Goal: Task Accomplishment & Management: Use online tool/utility

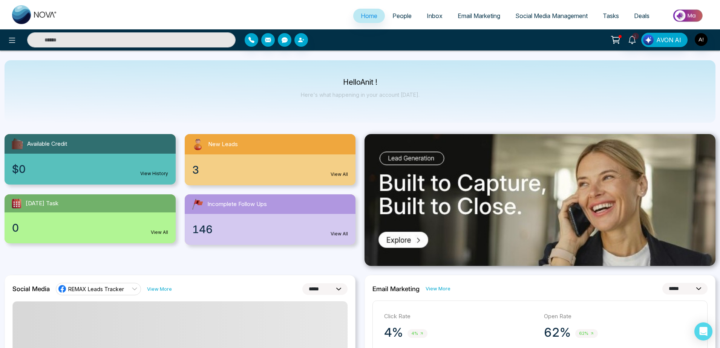
select select "*"
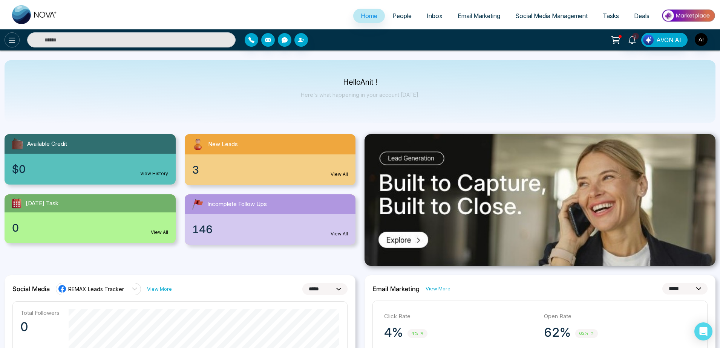
click at [13, 44] on icon at bounding box center [12, 40] width 9 height 9
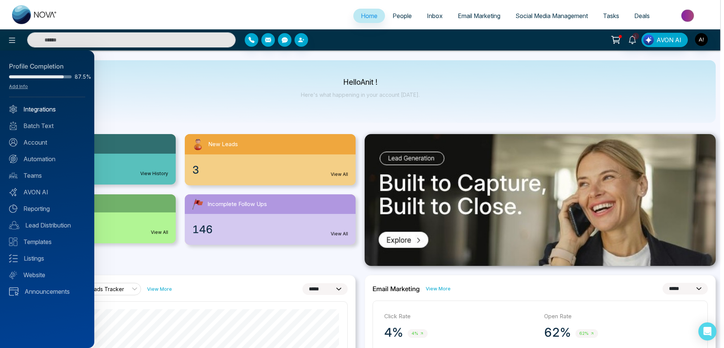
click at [56, 110] on link "Integrations" at bounding box center [47, 109] width 76 height 9
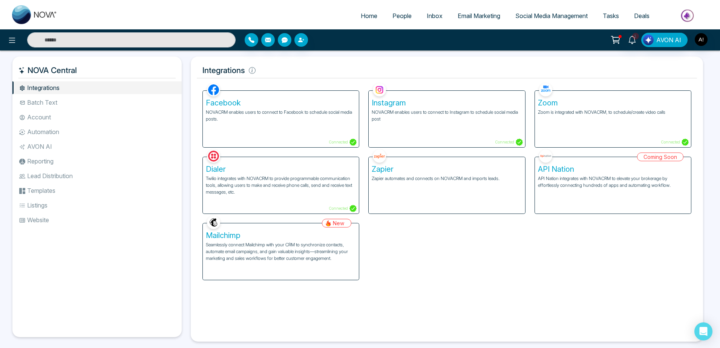
click at [341, 117] on p "NOVACRM enables users to connect to Facebook to schedule social media posts." at bounding box center [281, 116] width 150 height 14
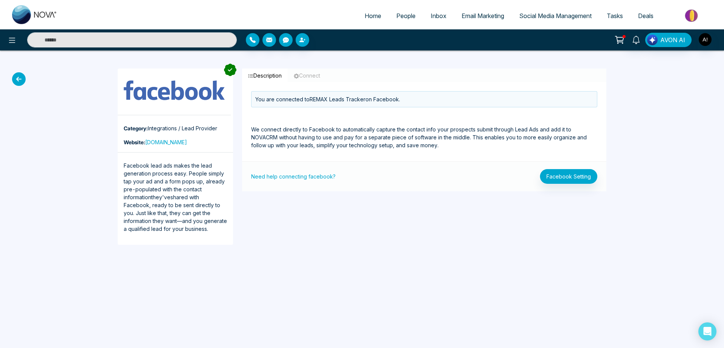
click at [581, 169] on div "Need help connecting facebook? Facebook Setting" at bounding box center [424, 176] width 364 height 30
click at [584, 177] on button "Facebook Setting" at bounding box center [568, 176] width 57 height 15
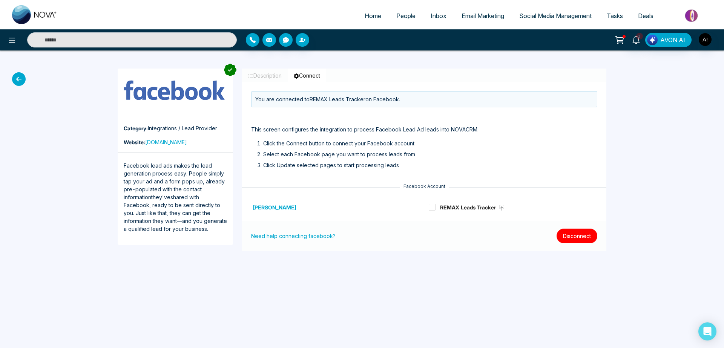
click at [586, 237] on button "Disconnect" at bounding box center [577, 236] width 41 height 15
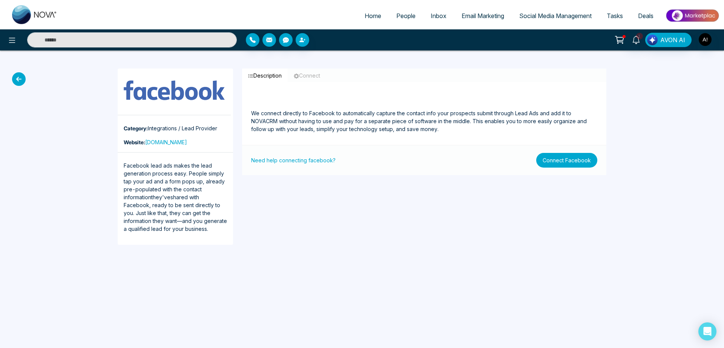
click at [569, 157] on button "Connect Facebook" at bounding box center [566, 160] width 61 height 15
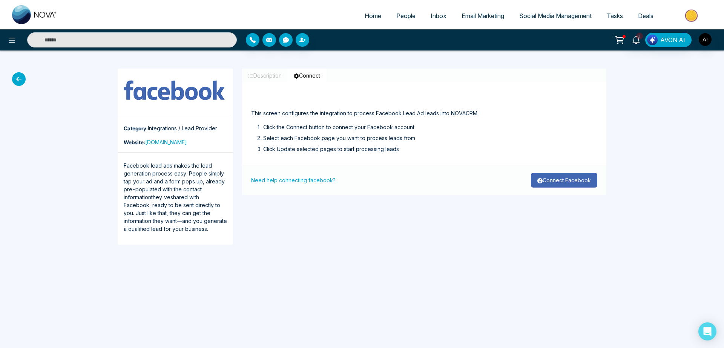
click at [560, 176] on button "Connect Facebook" at bounding box center [564, 180] width 66 height 15
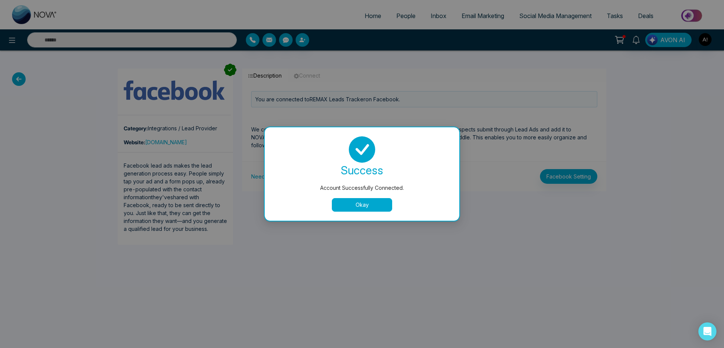
click at [375, 204] on button "Okay" at bounding box center [362, 205] width 60 height 14
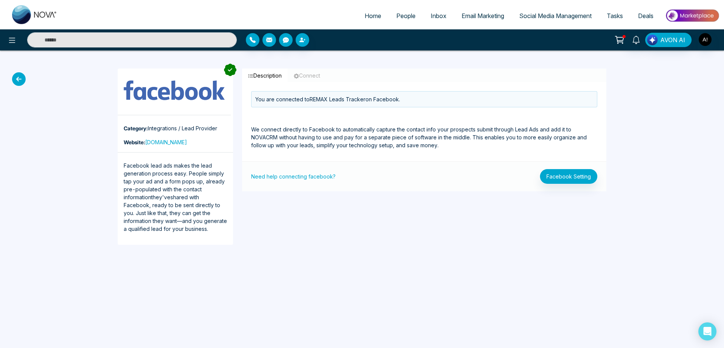
click at [367, 11] on link "Home" at bounding box center [373, 16] width 32 height 14
select select "*"
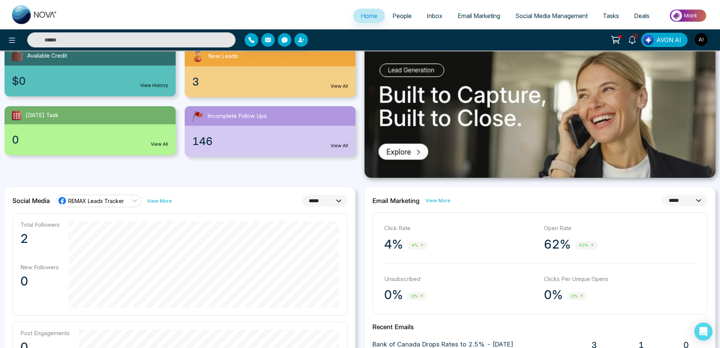
scroll to position [80, 0]
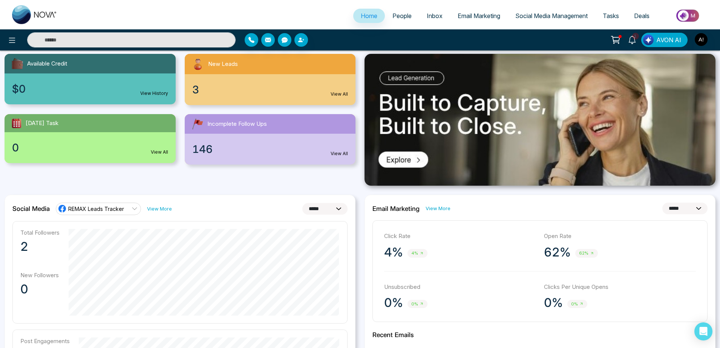
click at [541, 11] on link "Social Media Management" at bounding box center [551, 16] width 87 height 14
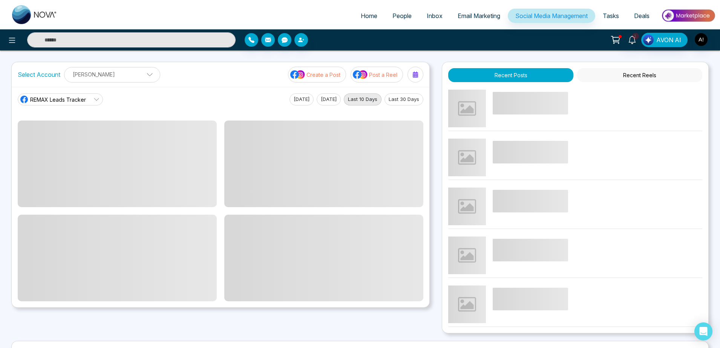
click at [316, 78] on p "Create a Post" at bounding box center [324, 75] width 34 height 8
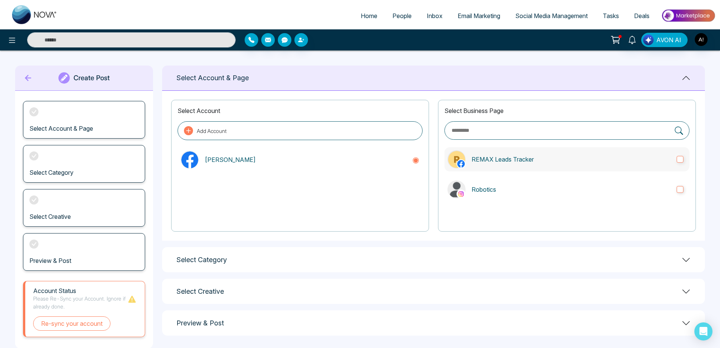
click at [529, 165] on label "REMAX Leads Tracker" at bounding box center [567, 159] width 245 height 24
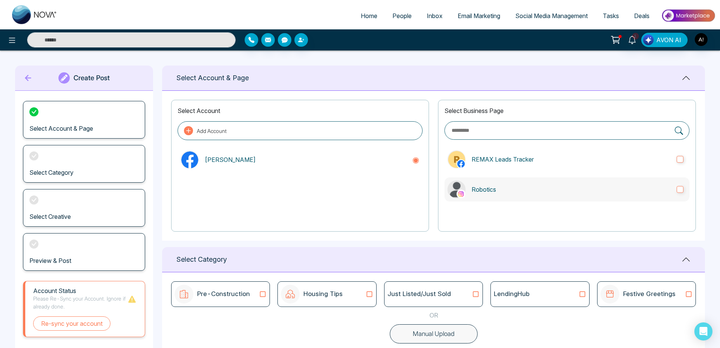
click at [535, 189] on p "Robotics" at bounding box center [571, 189] width 199 height 9
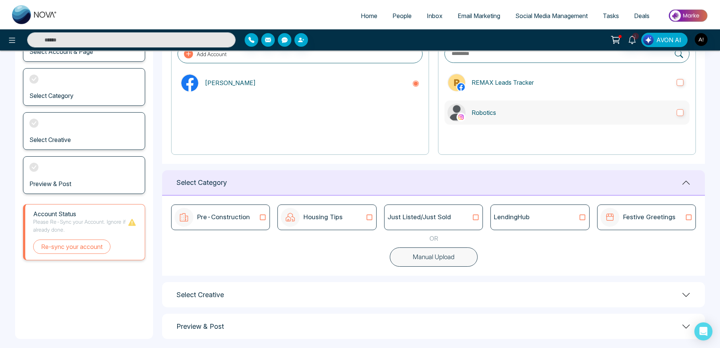
scroll to position [83, 0]
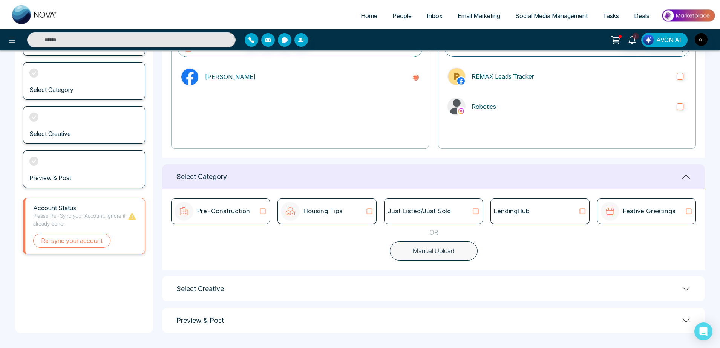
click at [570, 222] on div "LendingHub" at bounding box center [540, 212] width 99 height 26
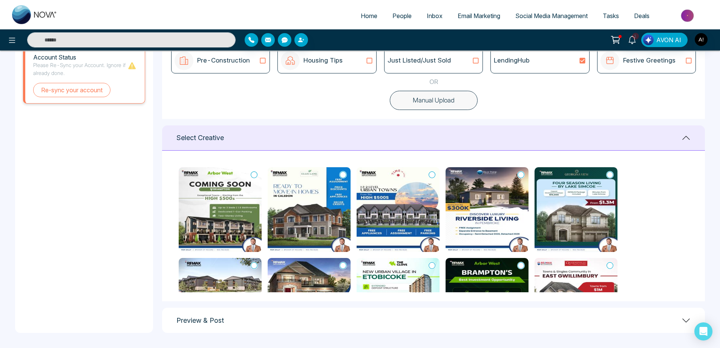
scroll to position [240, 0]
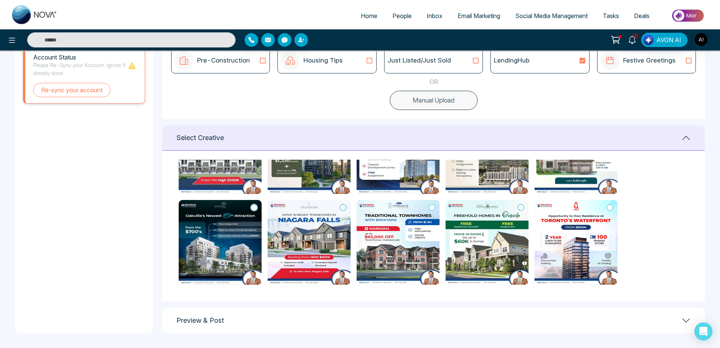
click at [254, 208] on icon at bounding box center [254, 208] width 7 height 8
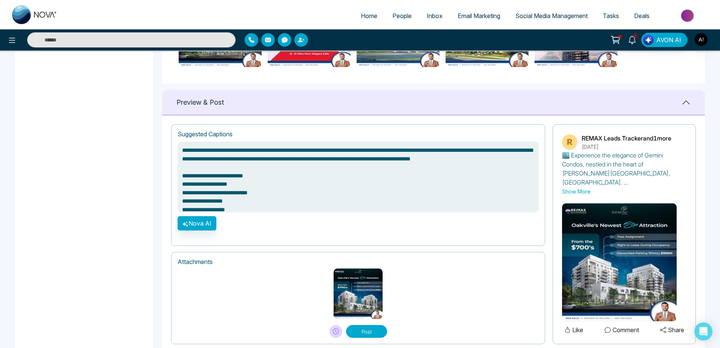
scroll to position [463, 0]
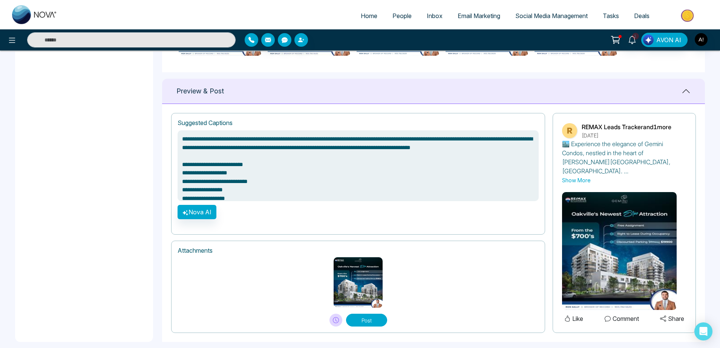
click at [373, 314] on button "Post" at bounding box center [366, 320] width 41 height 13
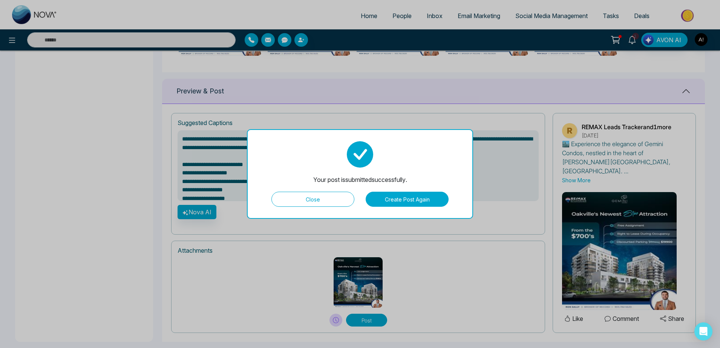
click at [407, 204] on button "Create Post Again" at bounding box center [407, 199] width 83 height 15
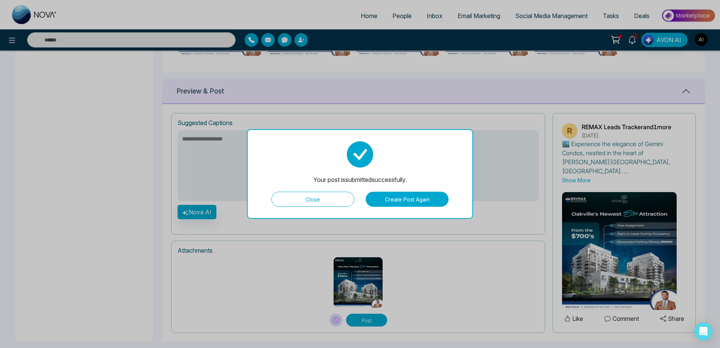
scroll to position [15, 0]
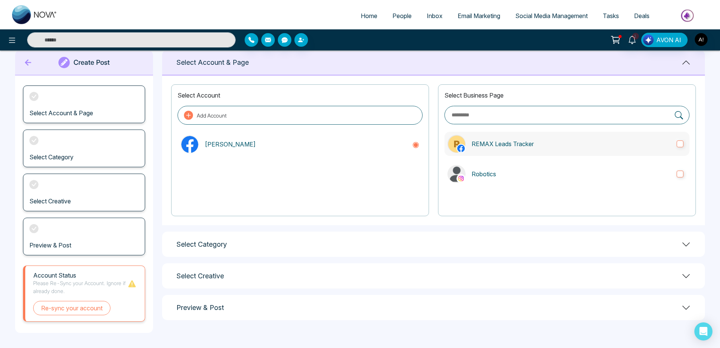
click at [512, 155] on label "REMAX Leads Tracker" at bounding box center [567, 144] width 245 height 24
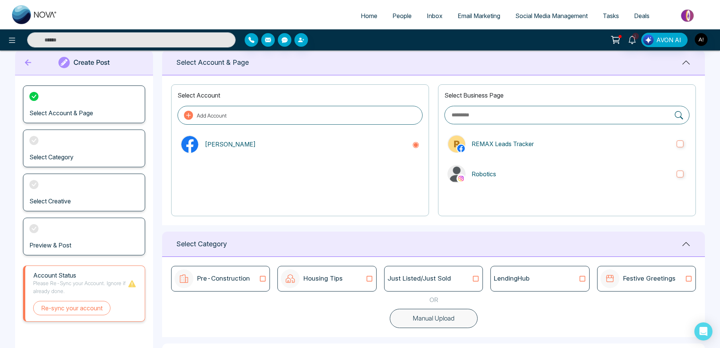
scroll to position [83, 0]
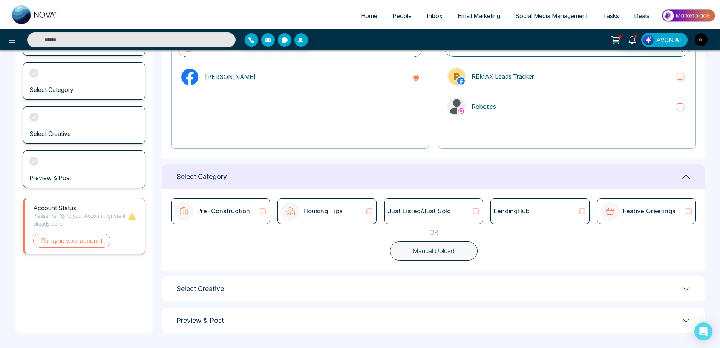
click at [462, 211] on div "Just Listed/Just Sold" at bounding box center [434, 212] width 92 height 10
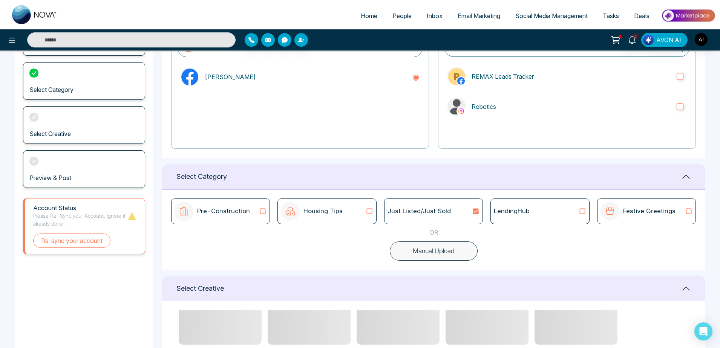
scroll to position [234, 0]
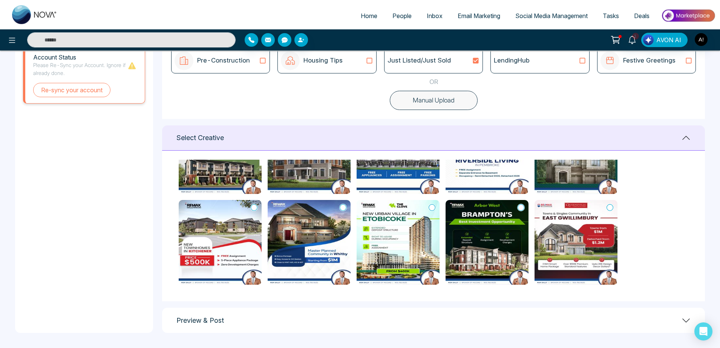
click at [612, 208] on icon at bounding box center [610, 208] width 7 height 8
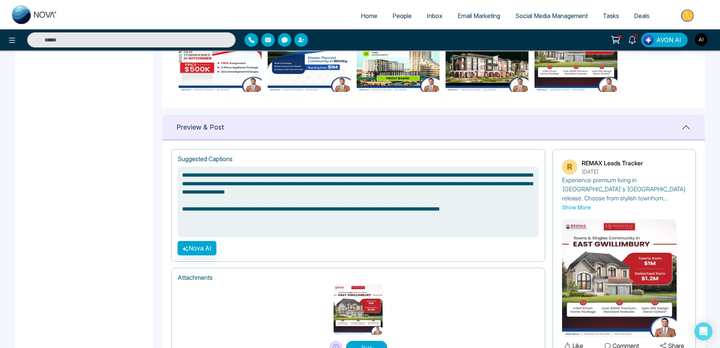
scroll to position [463, 0]
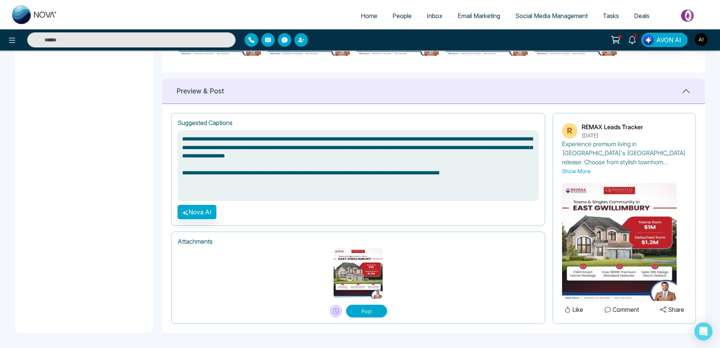
click at [379, 311] on button "Post" at bounding box center [366, 311] width 41 height 13
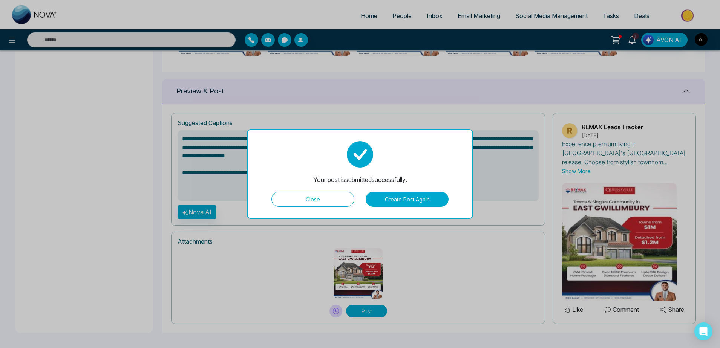
click at [412, 207] on div "Your post is submitted successfully. Close Create Post Again" at bounding box center [360, 174] width 226 height 90
click at [411, 199] on button "Create Post Again" at bounding box center [407, 199] width 83 height 15
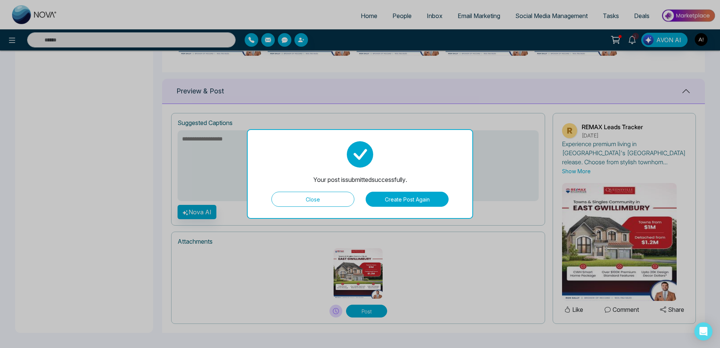
scroll to position [15, 0]
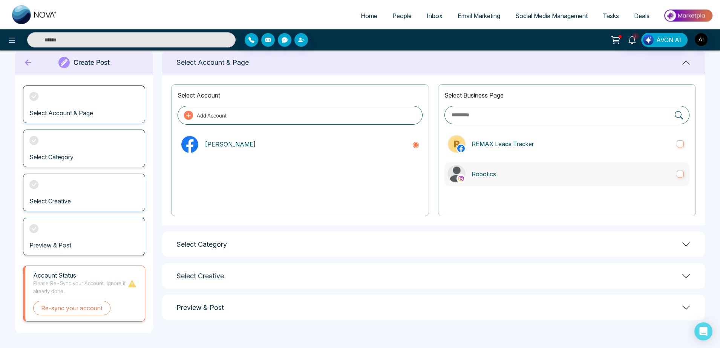
click at [488, 164] on label "Robotics" at bounding box center [567, 174] width 245 height 24
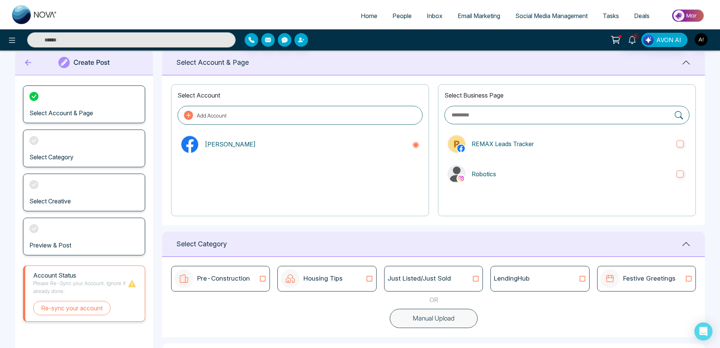
scroll to position [83, 0]
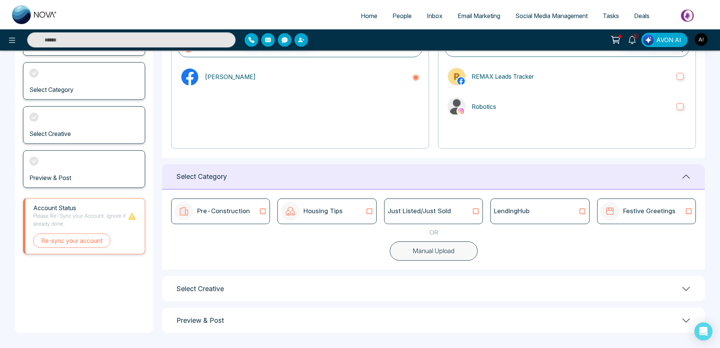
click at [469, 206] on div "Just Listed/Just Sold" at bounding box center [433, 212] width 99 height 26
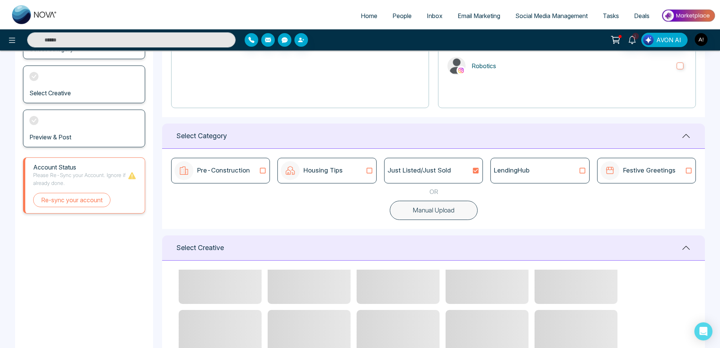
scroll to position [234, 0]
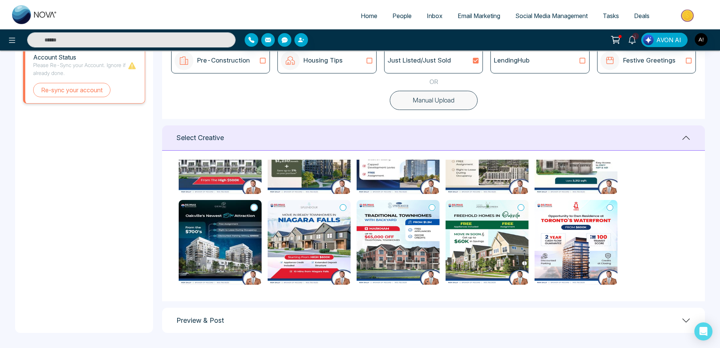
click at [428, 209] on img at bounding box center [398, 242] width 83 height 85
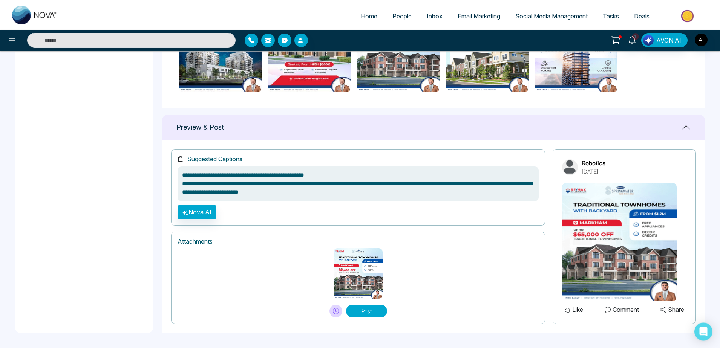
scroll to position [463, 0]
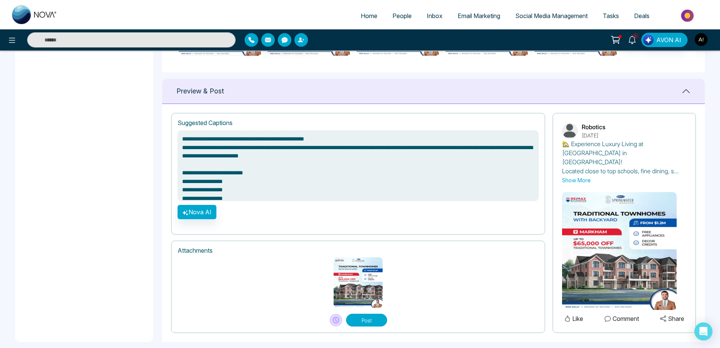
click at [383, 314] on button "Post" at bounding box center [366, 320] width 41 height 13
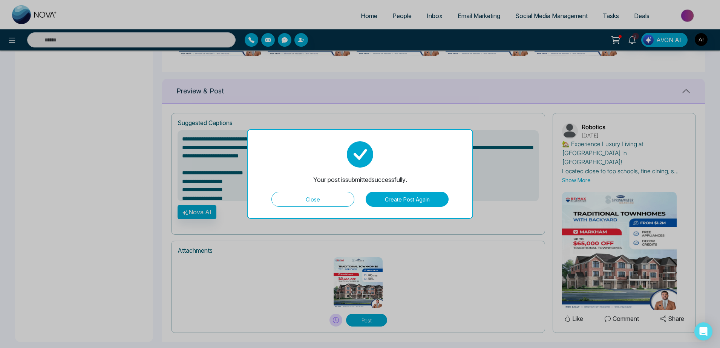
click at [336, 195] on button "Close" at bounding box center [312, 199] width 83 height 15
type textarea "**********"
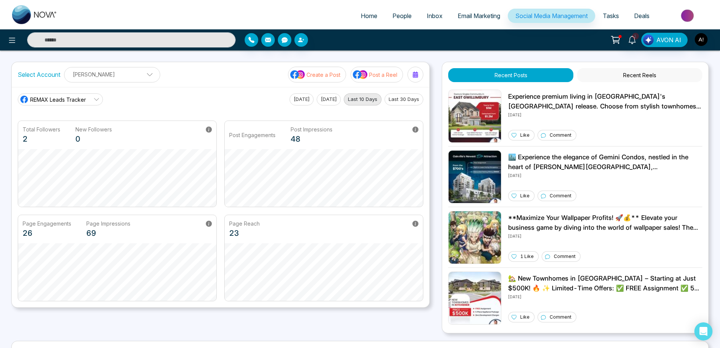
click at [330, 75] on p "Create a Post" at bounding box center [324, 75] width 34 height 8
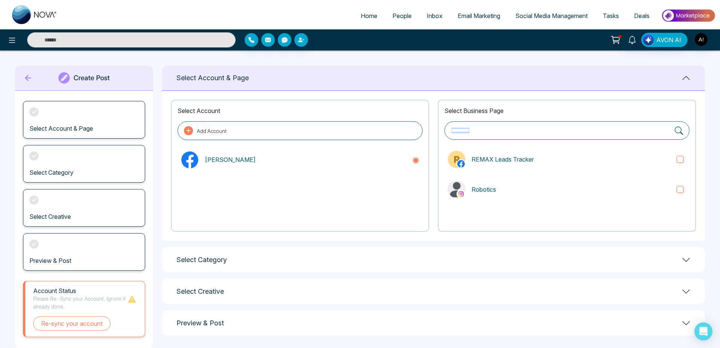
drag, startPoint x: 531, startPoint y: 166, endPoint x: 557, endPoint y: 128, distance: 45.8
click at [557, 128] on div "Select Business Page REMAX Leads Tracker Robotics" at bounding box center [567, 166] width 258 height 132
click at [554, 159] on p "REMAX Leads Tracker" at bounding box center [571, 159] width 199 height 9
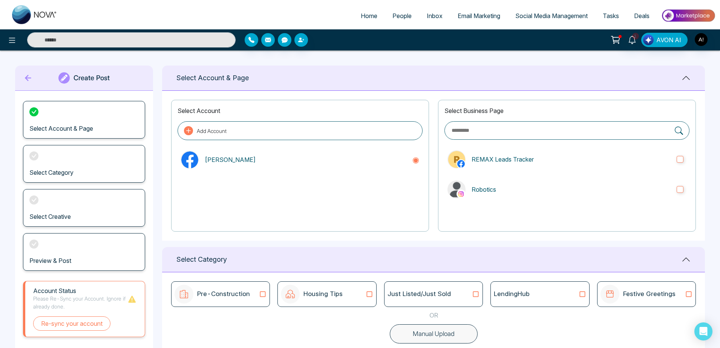
scroll to position [83, 0]
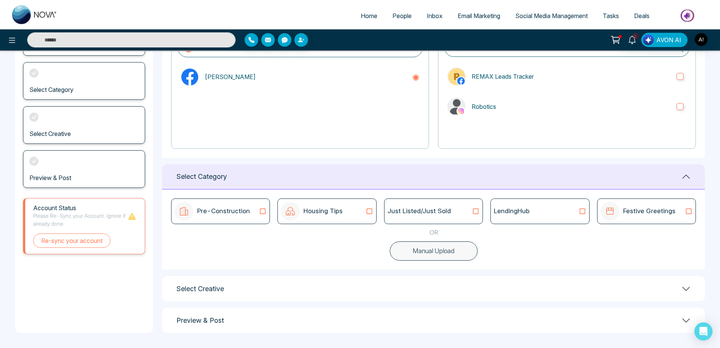
click at [463, 246] on button "Manual Upload" at bounding box center [434, 252] width 88 height 20
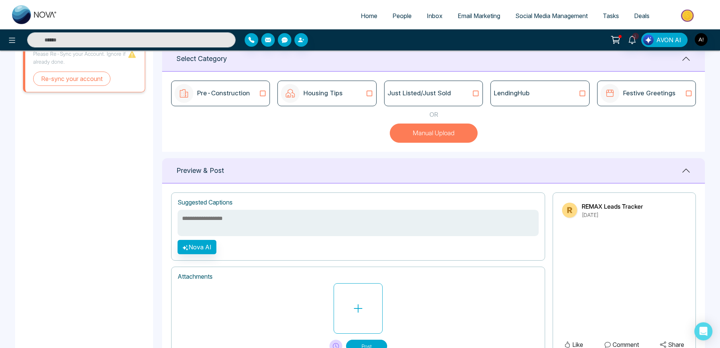
scroll to position [223, 0]
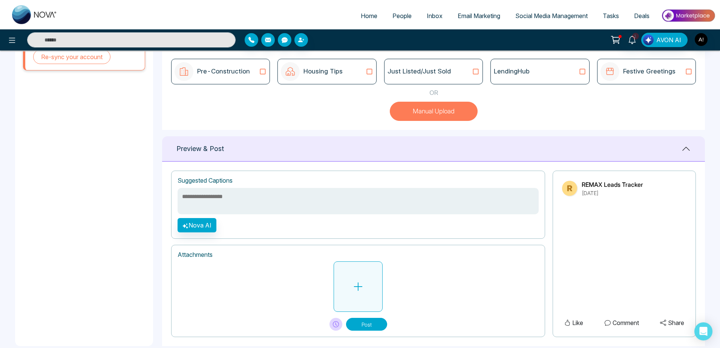
click at [364, 288] on button at bounding box center [358, 287] width 49 height 51
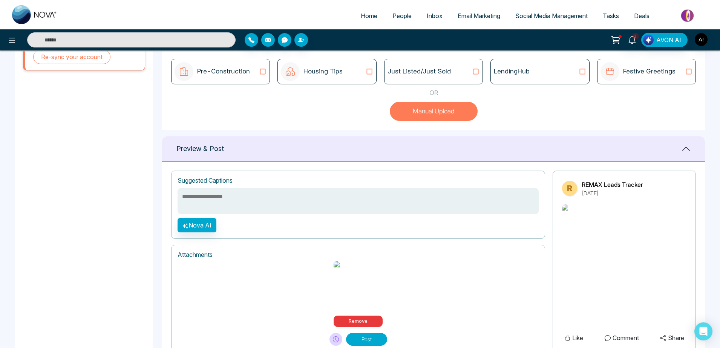
scroll to position [244, 0]
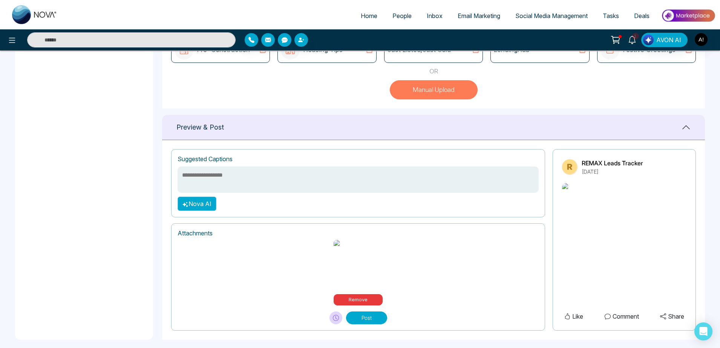
click at [212, 209] on button "Nova AI" at bounding box center [197, 204] width 39 height 14
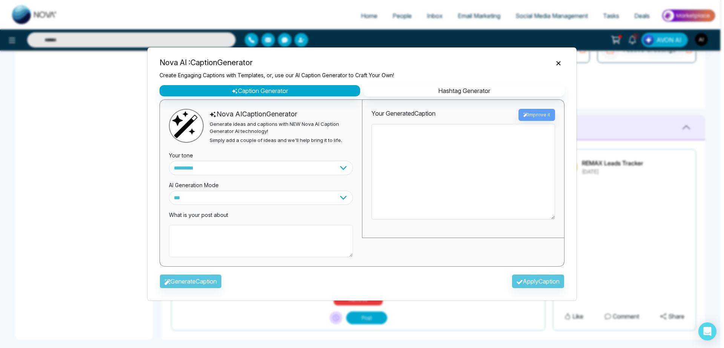
click at [213, 234] on textarea at bounding box center [261, 241] width 184 height 32
type textarea "**********"
click at [199, 284] on button "Generate Caption" at bounding box center [191, 282] width 62 height 14
type textarea "**********"
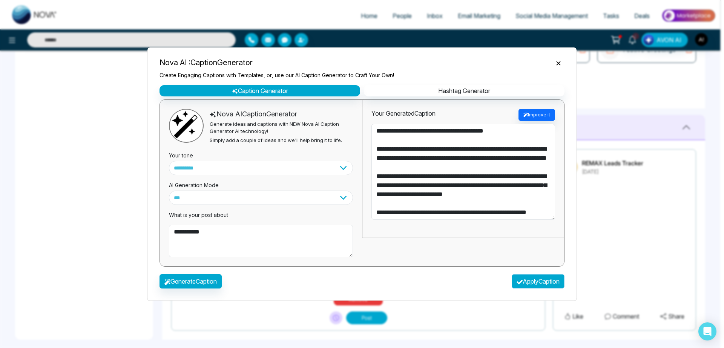
click at [547, 287] on button "Apply Caption" at bounding box center [538, 282] width 53 height 14
type textarea "**********"
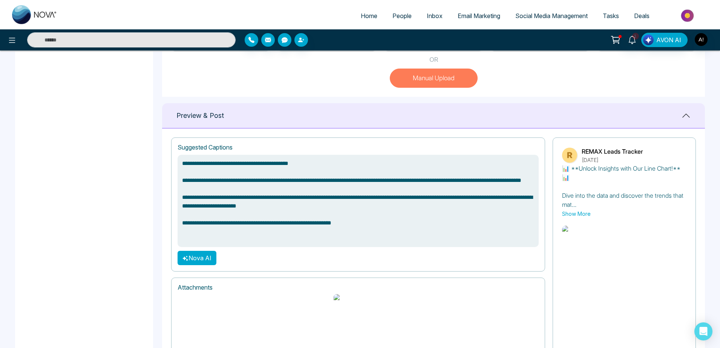
scroll to position [299, 0]
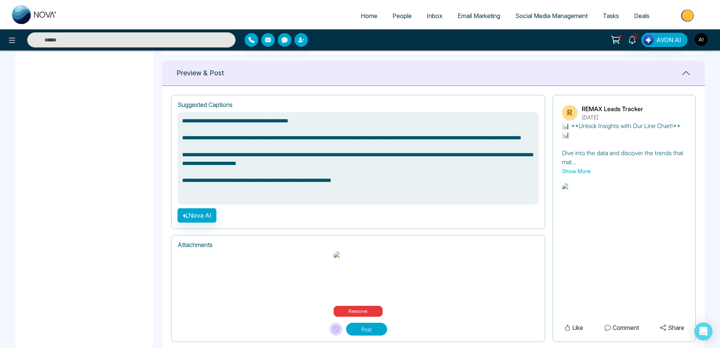
click at [383, 323] on button "Post" at bounding box center [366, 329] width 41 height 13
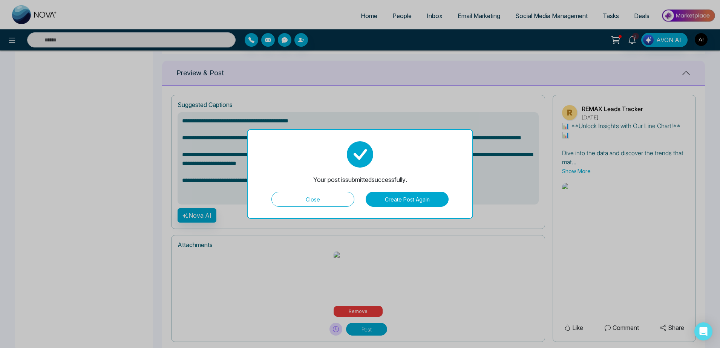
click at [331, 200] on button "Close" at bounding box center [312, 199] width 83 height 15
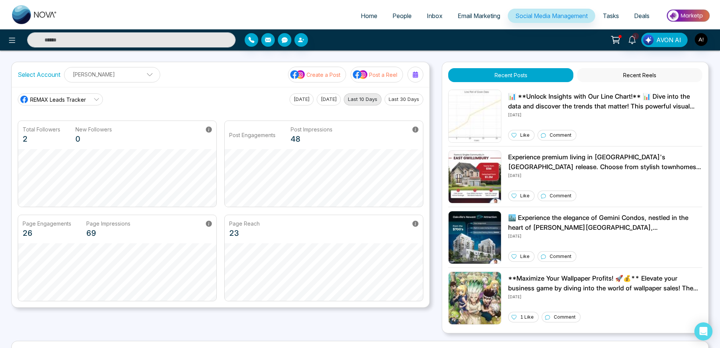
click at [325, 71] on p "Create a Post" at bounding box center [324, 75] width 34 height 8
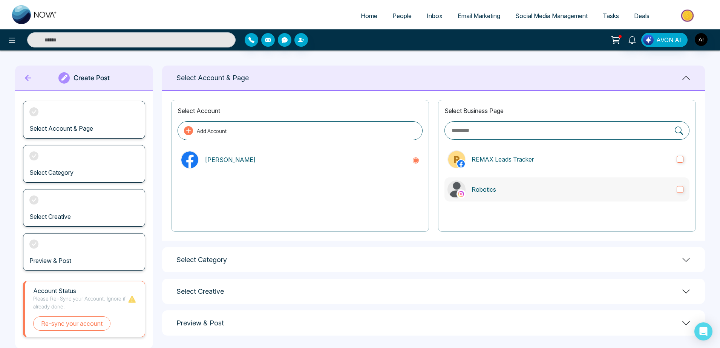
click at [510, 184] on label "Robotics" at bounding box center [567, 190] width 245 height 24
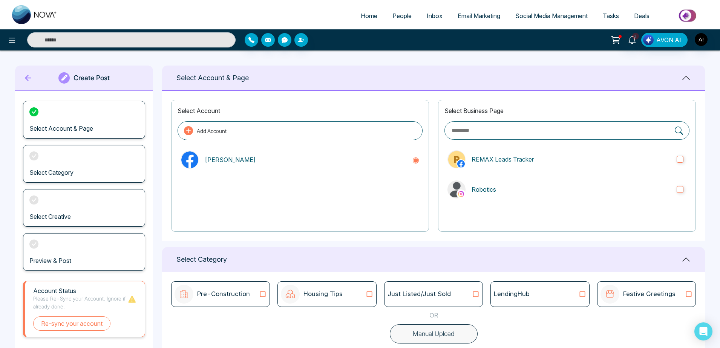
scroll to position [83, 0]
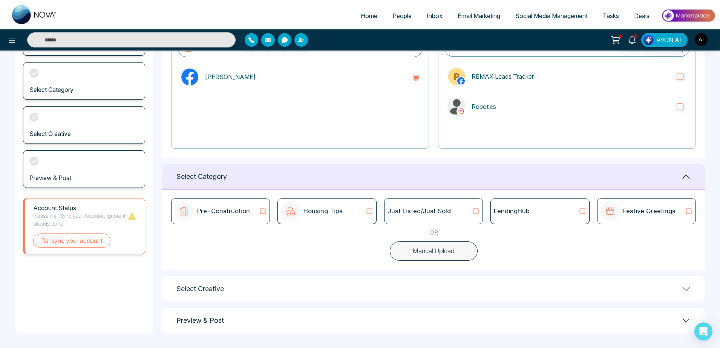
click at [429, 252] on button "Manual Upload" at bounding box center [434, 252] width 88 height 20
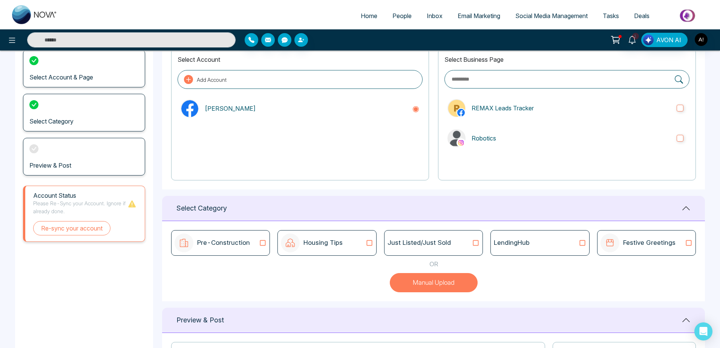
scroll to position [236, 0]
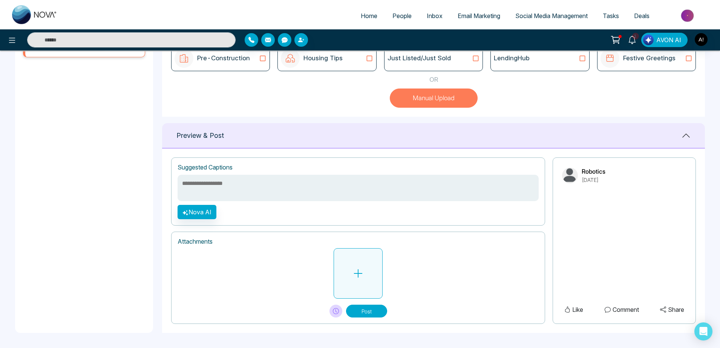
click at [337, 276] on button at bounding box center [358, 273] width 49 height 51
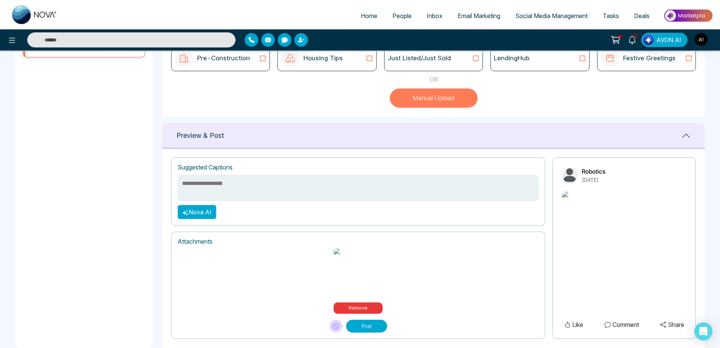
click at [195, 208] on button "Nova AI" at bounding box center [197, 212] width 39 height 14
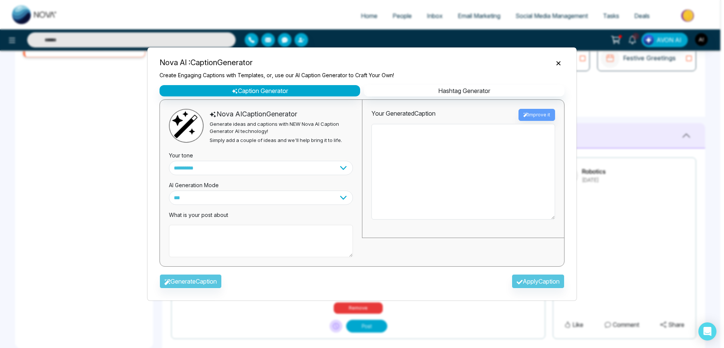
click at [260, 235] on textarea at bounding box center [261, 241] width 184 height 32
click at [240, 242] on textarea "*********" at bounding box center [261, 241] width 184 height 32
type textarea "*********"
click at [211, 280] on button "Generate Caption" at bounding box center [191, 282] width 62 height 14
type textarea "**********"
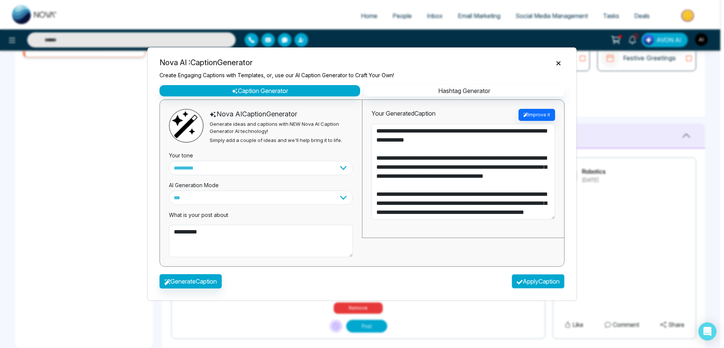
click at [538, 278] on button "Apply Caption" at bounding box center [538, 282] width 53 height 14
type textarea "**********"
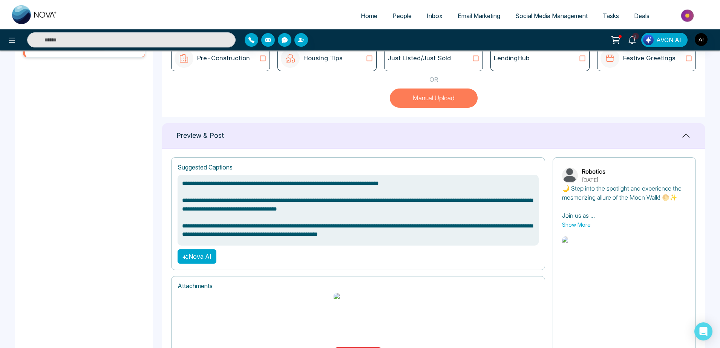
scroll to position [299, 0]
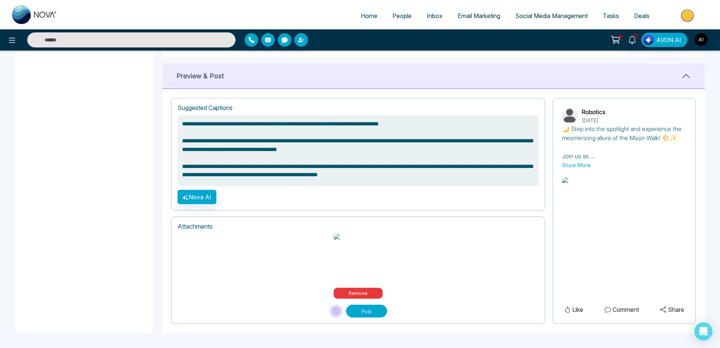
click at [368, 319] on div "Attachments Remove Post" at bounding box center [358, 270] width 374 height 107
click at [371, 314] on button "Post" at bounding box center [366, 311] width 41 height 13
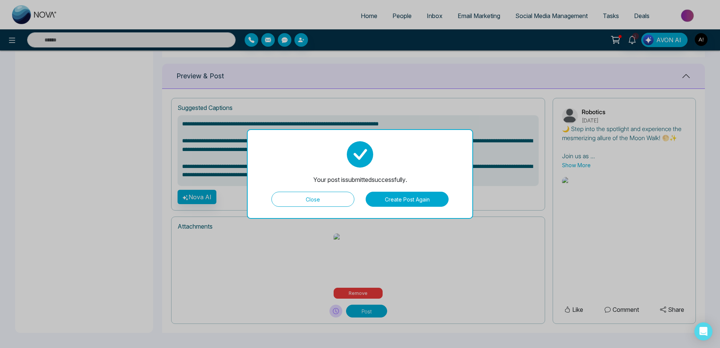
click at [409, 200] on button "Create Post Again" at bounding box center [407, 199] width 83 height 15
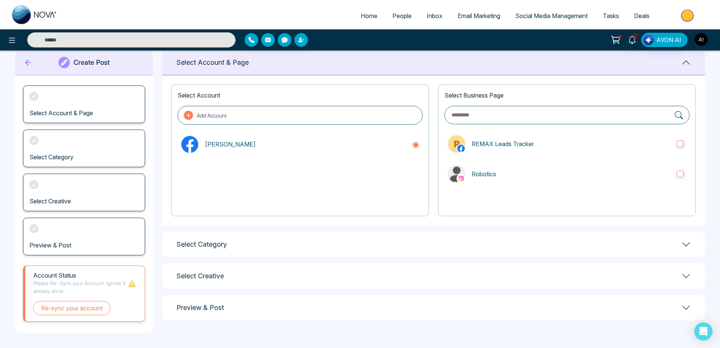
scroll to position [15, 0]
click at [32, 61] on icon at bounding box center [28, 62] width 11 height 15
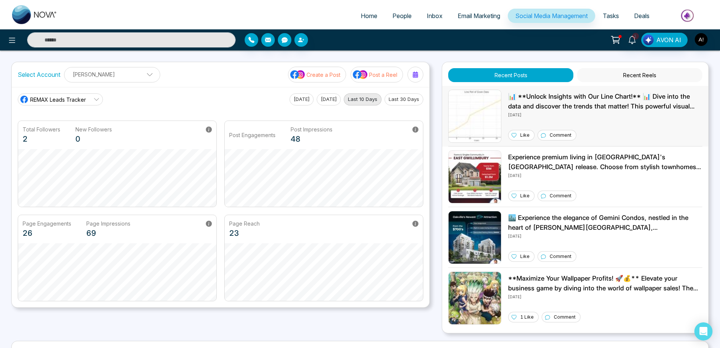
click at [495, 110] on img at bounding box center [474, 116] width 53 height 53
click at [384, 75] on p "Post a Reel" at bounding box center [383, 75] width 28 height 8
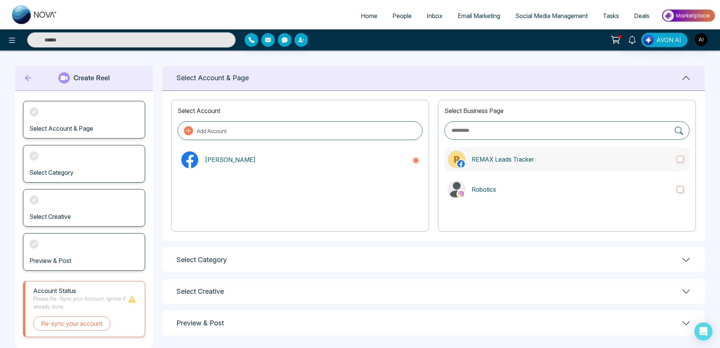
click at [593, 165] on label "REMAX Leads Tracker" at bounding box center [567, 159] width 245 height 24
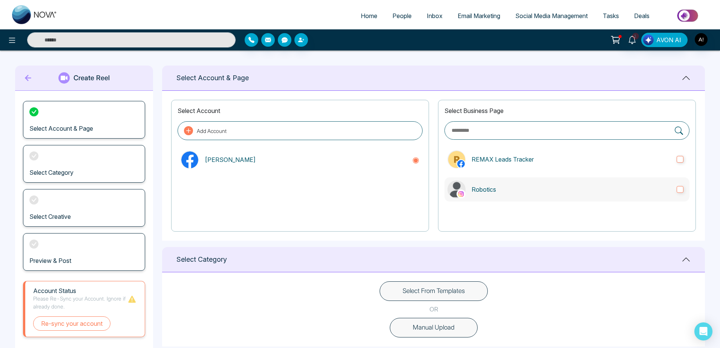
click at [603, 190] on p "Robotics" at bounding box center [571, 189] width 199 height 9
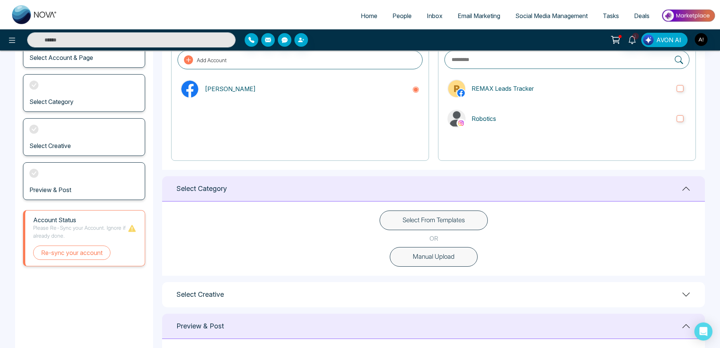
scroll to position [73, 0]
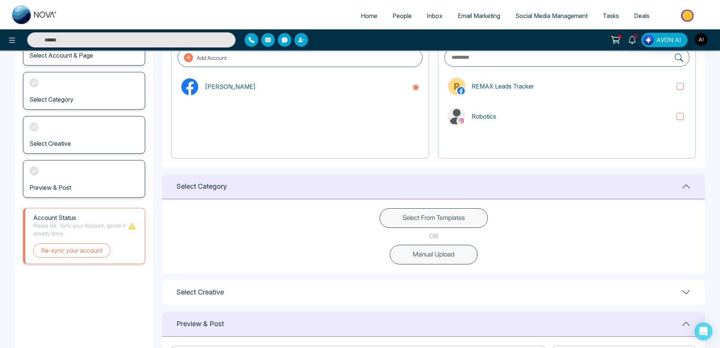
click at [446, 216] on button "Select From Templates" at bounding box center [434, 219] width 108 height 20
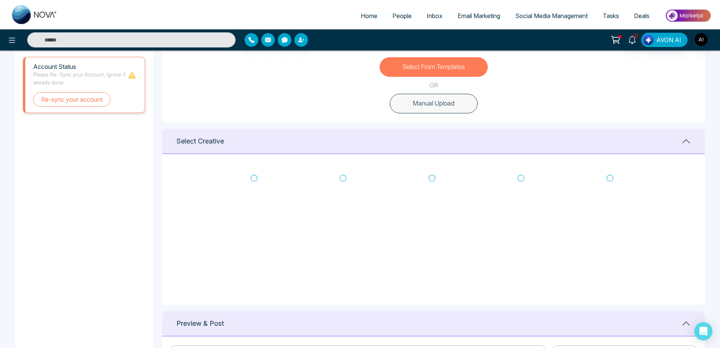
scroll to position [228, 0]
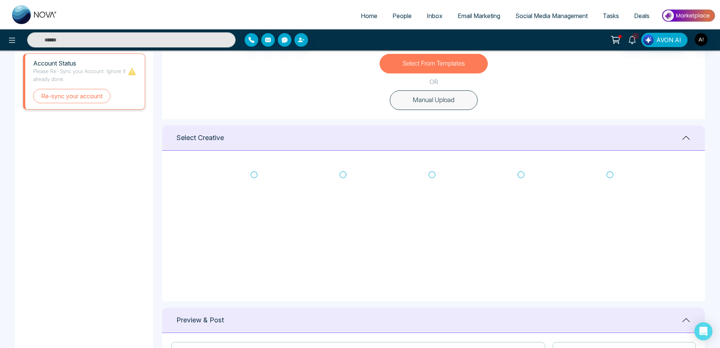
click at [341, 176] on icon at bounding box center [343, 175] width 7 height 8
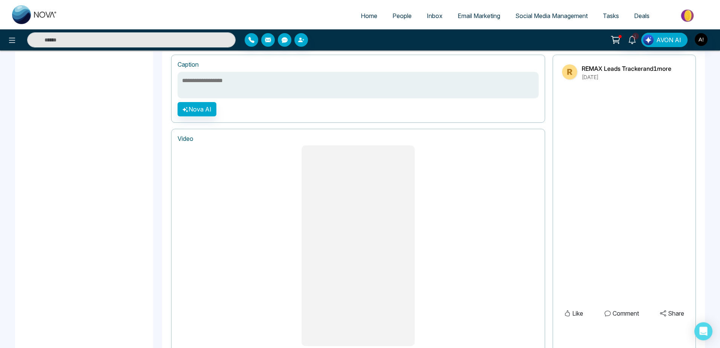
scroll to position [563, 0]
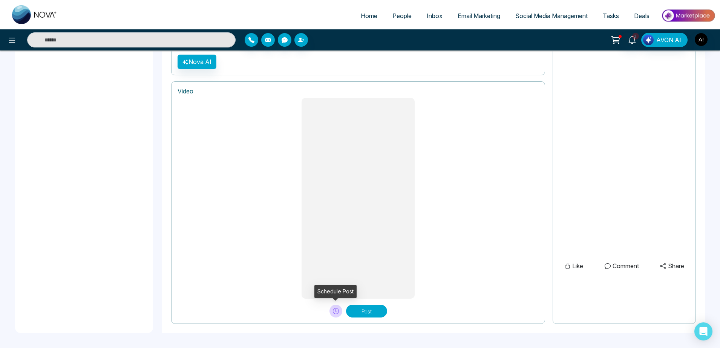
click at [334, 312] on icon at bounding box center [336, 311] width 6 height 6
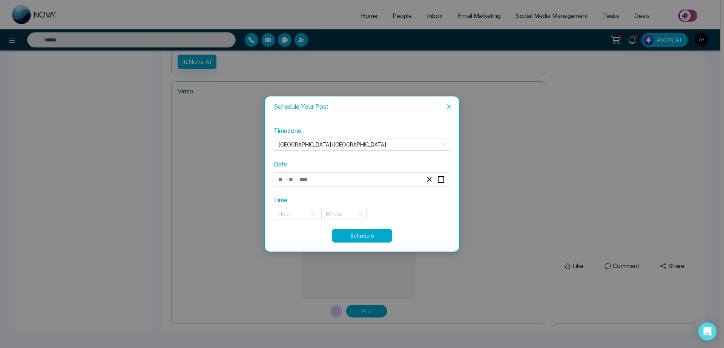
click at [449, 101] on span "Close" at bounding box center [449, 107] width 20 height 20
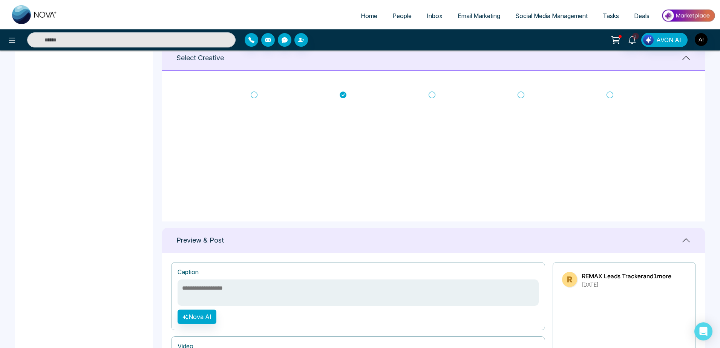
scroll to position [304, 0]
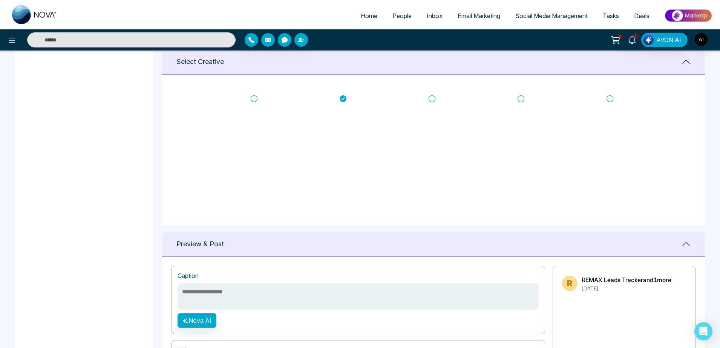
click at [430, 98] on icon at bounding box center [432, 99] width 7 height 8
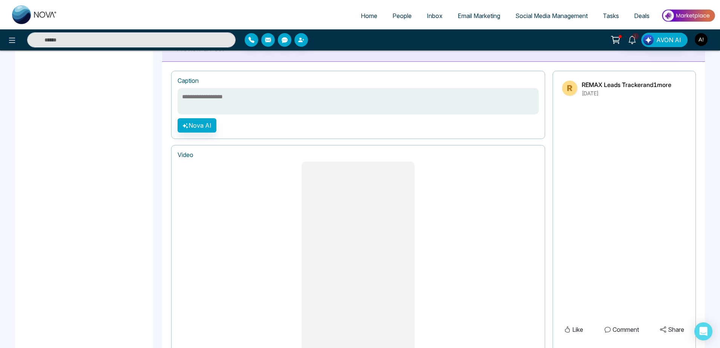
scroll to position [563, 0]
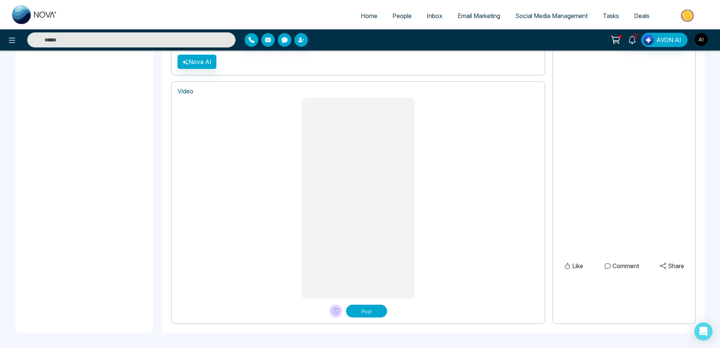
click at [366, 313] on button "Post" at bounding box center [366, 311] width 41 height 13
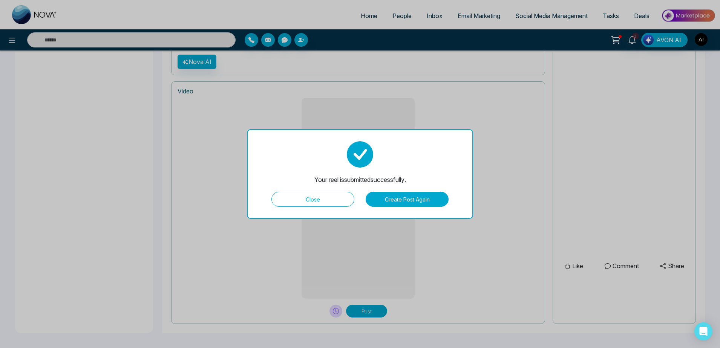
click at [334, 195] on button "Close" at bounding box center [312, 199] width 83 height 15
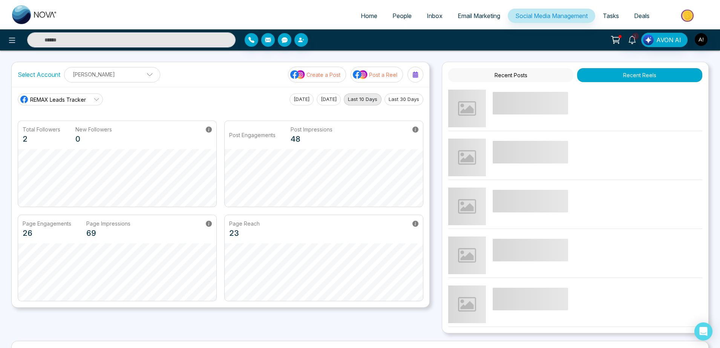
click at [389, 75] on p "Post a Reel" at bounding box center [383, 75] width 28 height 8
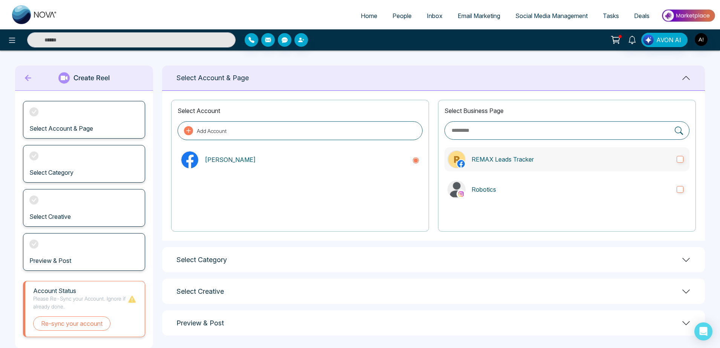
click at [490, 162] on p "REMAX Leads Tracker" at bounding box center [571, 159] width 199 height 9
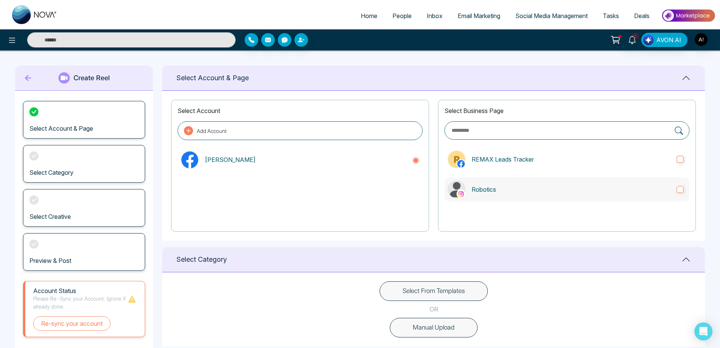
click at [566, 181] on label "Robotics" at bounding box center [567, 190] width 245 height 24
click at [426, 285] on button "Select From Templates" at bounding box center [434, 292] width 108 height 20
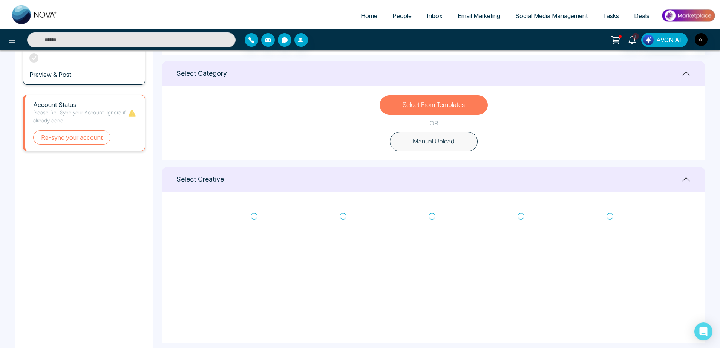
click at [523, 213] on icon at bounding box center [521, 217] width 7 height 8
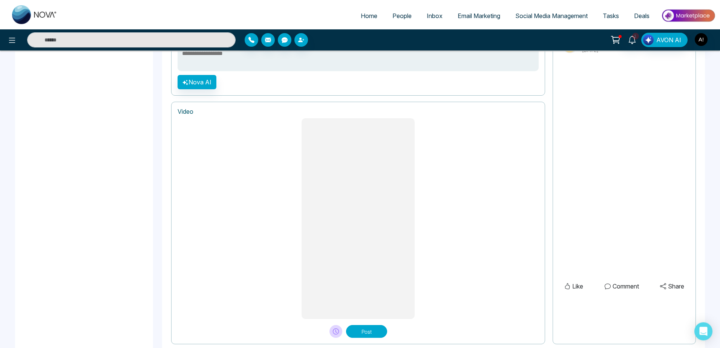
scroll to position [563, 0]
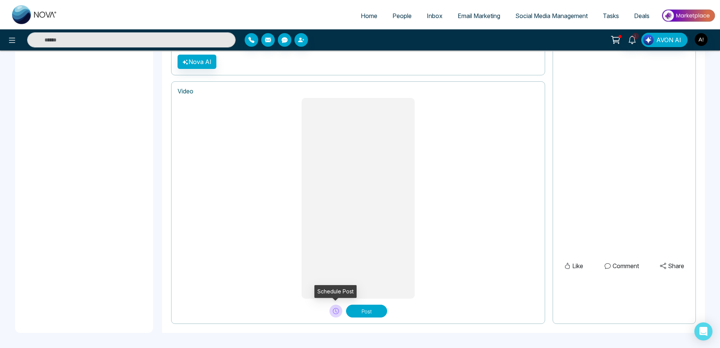
click at [330, 313] on button at bounding box center [336, 311] width 13 height 13
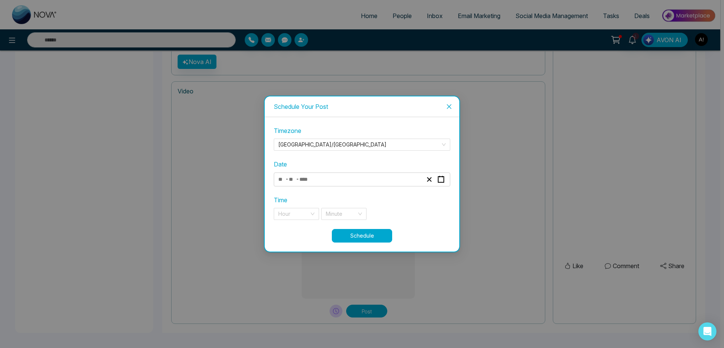
click at [359, 176] on div "- -" at bounding box center [350, 180] width 146 height 10
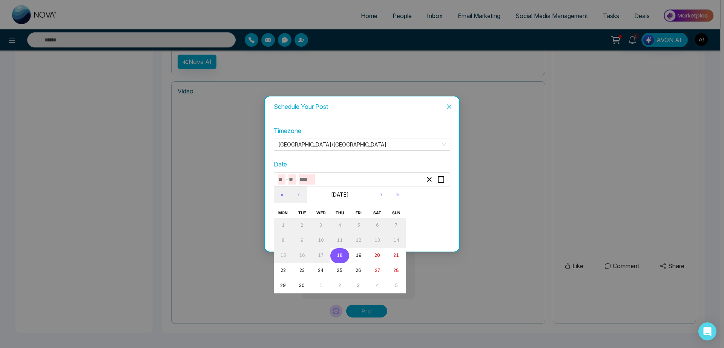
click at [348, 255] on button "18" at bounding box center [339, 255] width 19 height 15
type input "*"
type input "**"
type input "****"
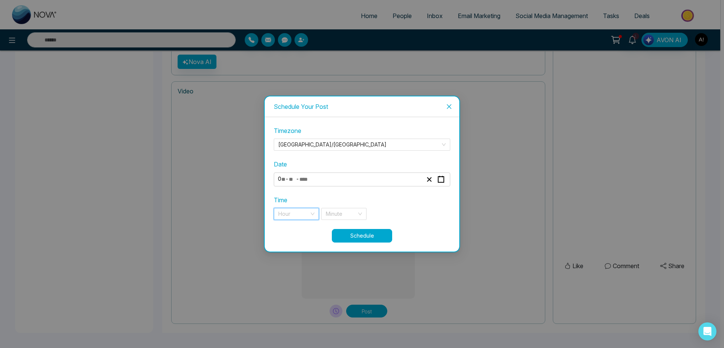
click at [294, 209] on input "search" at bounding box center [293, 214] width 31 height 11
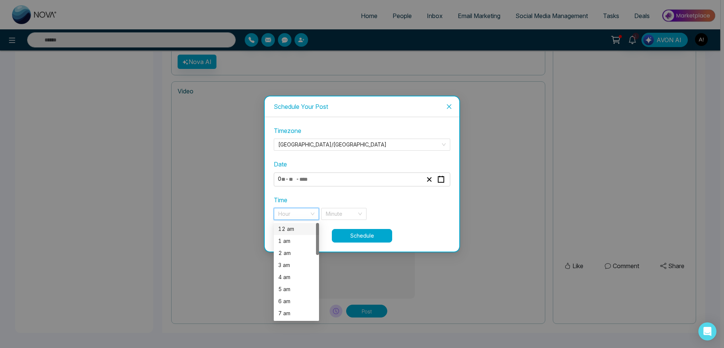
click at [295, 223] on div "12 am" at bounding box center [296, 229] width 45 height 12
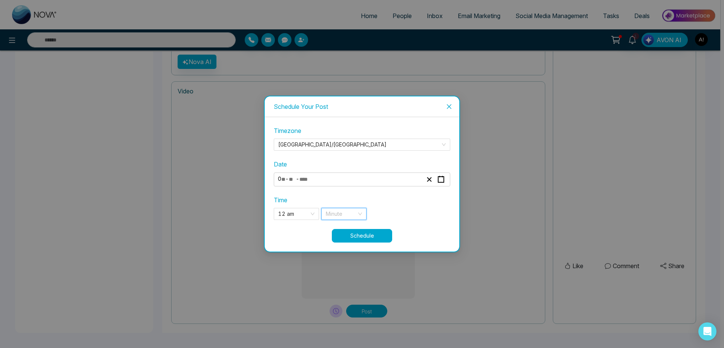
click at [338, 218] on input "search" at bounding box center [341, 214] width 31 height 11
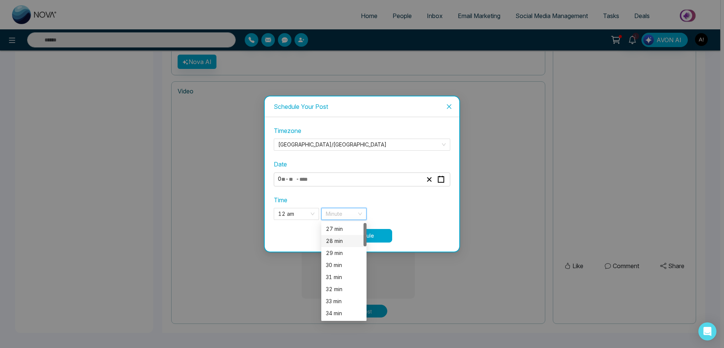
click at [338, 236] on div "28 min" at bounding box center [343, 241] width 45 height 12
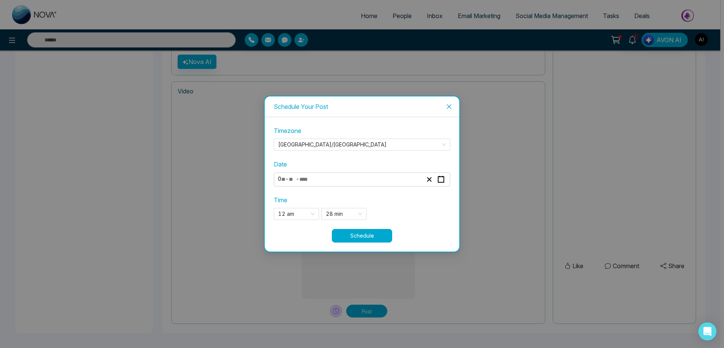
click at [370, 238] on button "Schedule" at bounding box center [362, 236] width 60 height 14
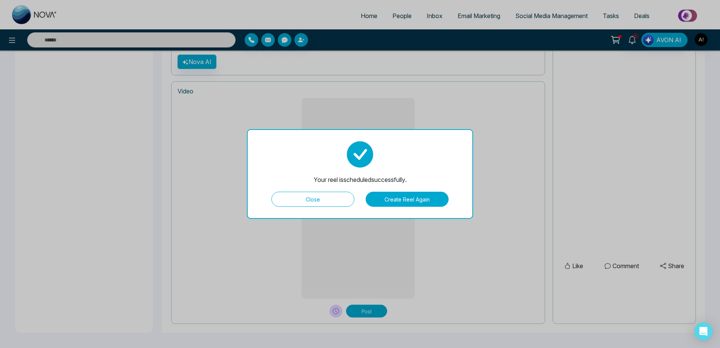
click at [322, 196] on button "Close" at bounding box center [312, 199] width 83 height 15
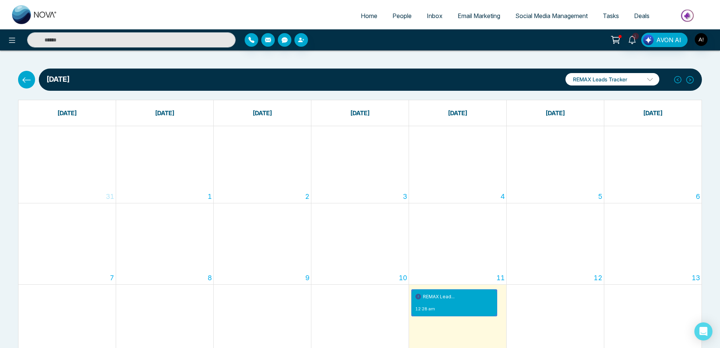
click at [28, 82] on icon at bounding box center [26, 79] width 9 height 9
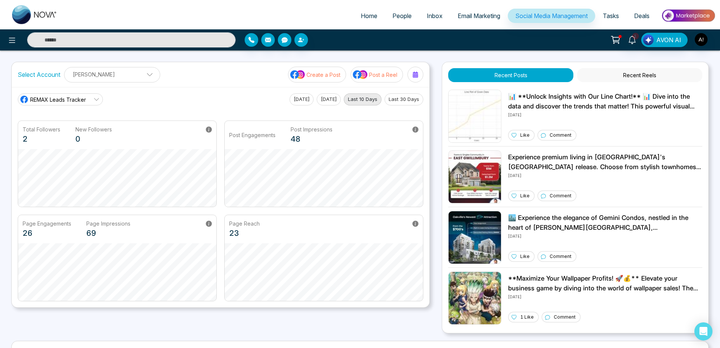
click at [371, 76] on p "Post a Reel" at bounding box center [383, 75] width 28 height 8
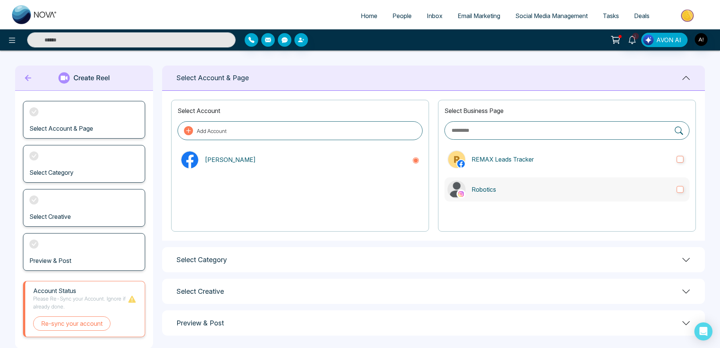
click at [495, 183] on label "Robotics" at bounding box center [567, 190] width 245 height 24
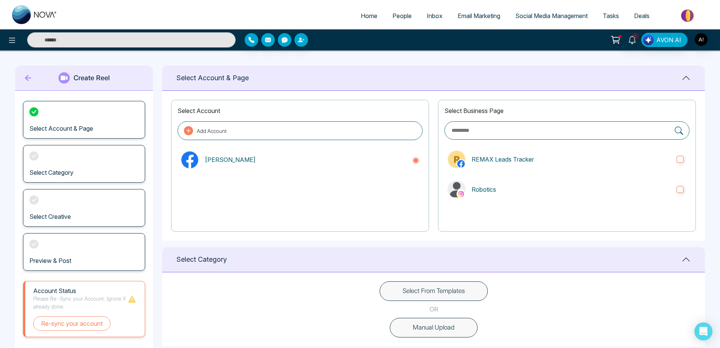
scroll to position [147, 0]
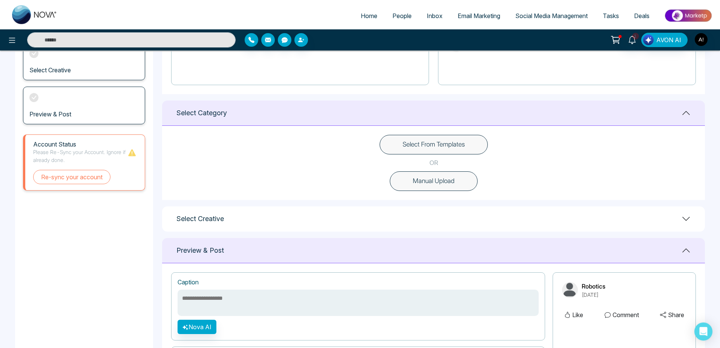
click at [439, 187] on button "Manual Upload" at bounding box center [434, 182] width 88 height 20
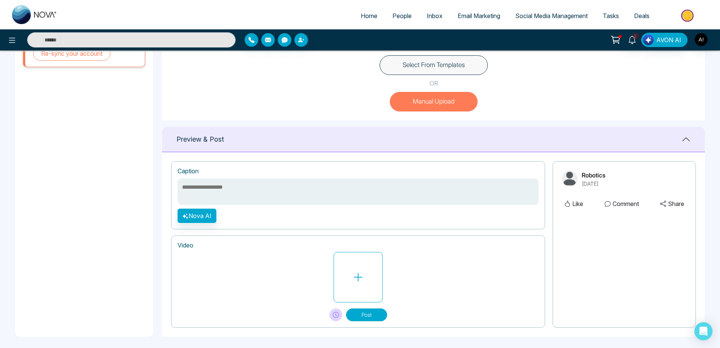
scroll to position [230, 0]
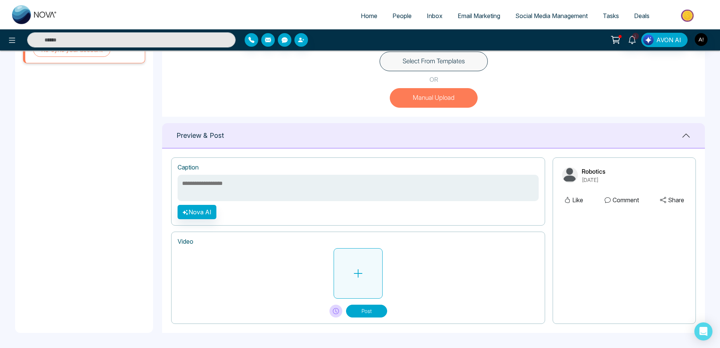
click at [363, 254] on button at bounding box center [358, 273] width 49 height 51
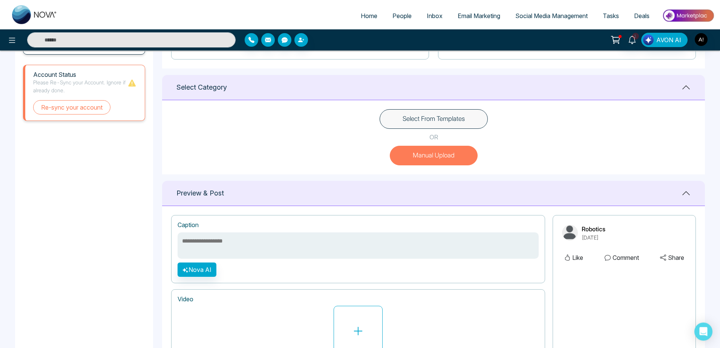
scroll to position [171, 0]
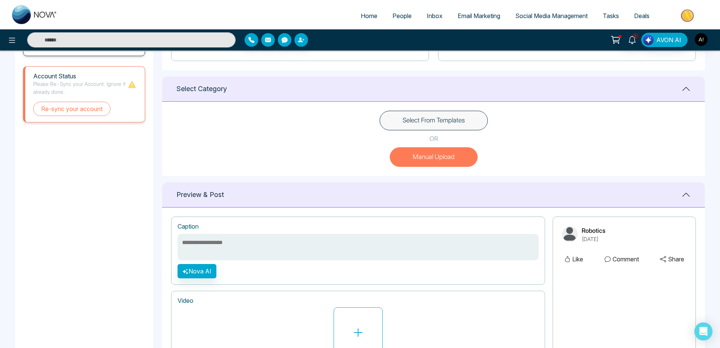
click at [423, 119] on button "Select From Templates" at bounding box center [434, 121] width 108 height 20
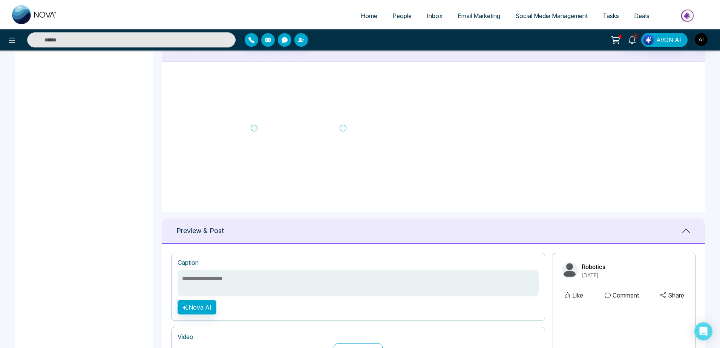
scroll to position [121, 0]
click at [343, 117] on icon at bounding box center [343, 118] width 7 height 8
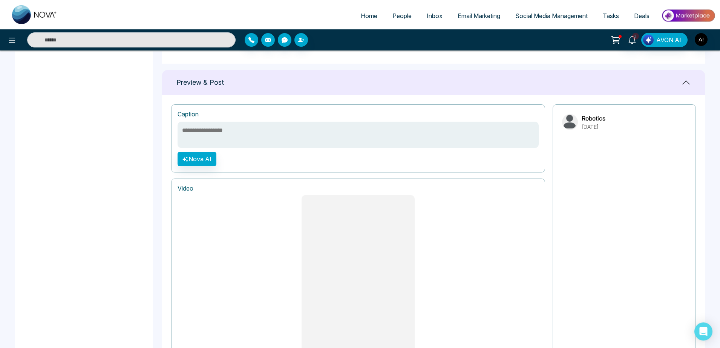
scroll to position [563, 0]
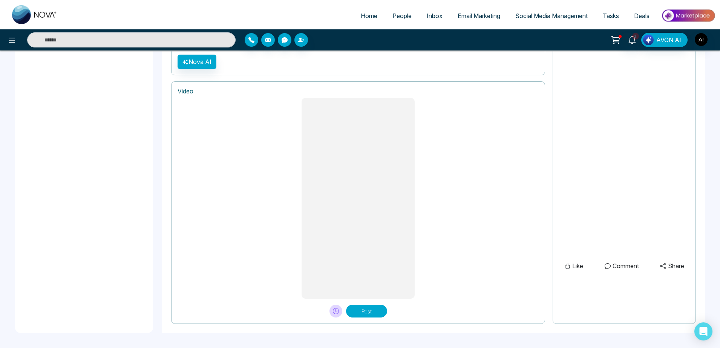
click at [360, 318] on button "Post" at bounding box center [366, 311] width 41 height 13
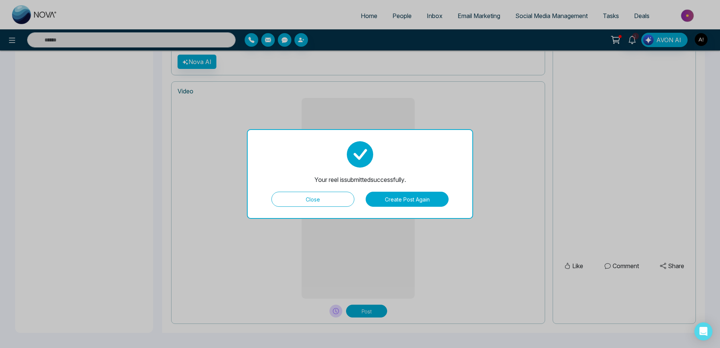
click at [407, 198] on button "Create Post Again" at bounding box center [407, 199] width 83 height 15
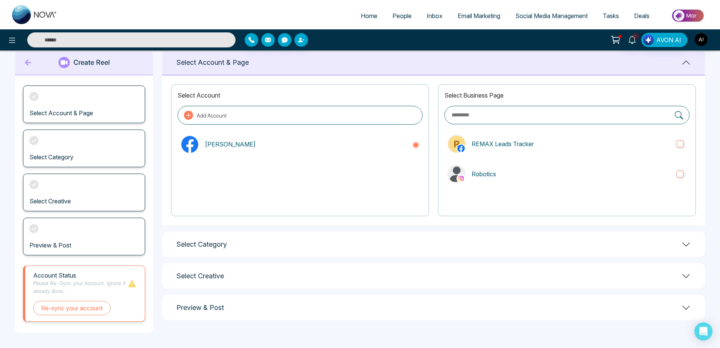
scroll to position [15, 0]
click at [516, 139] on label "REMAX Leads Tracker" at bounding box center [567, 144] width 245 height 24
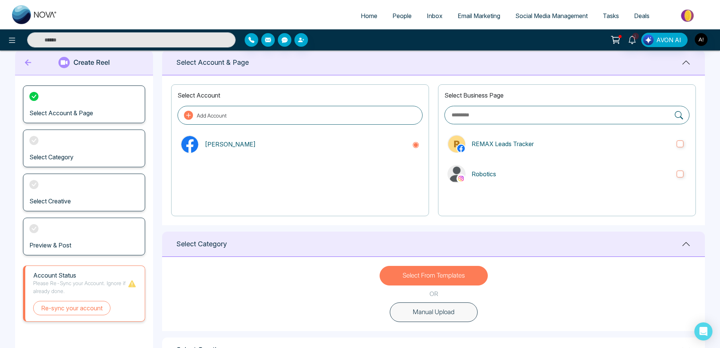
click at [526, 190] on div "Select Business Page REMAX Leads Tracker Robotics" at bounding box center [567, 150] width 258 height 132
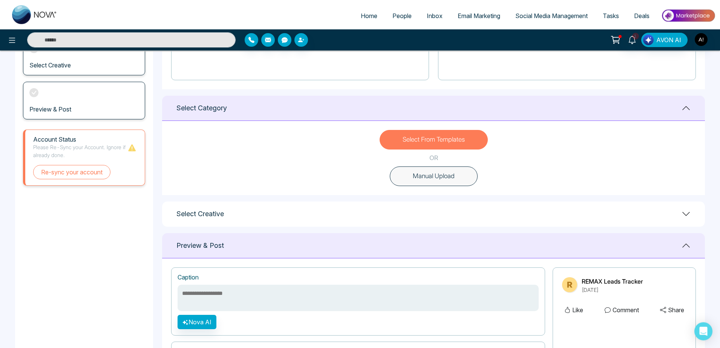
scroll to position [161, 0]
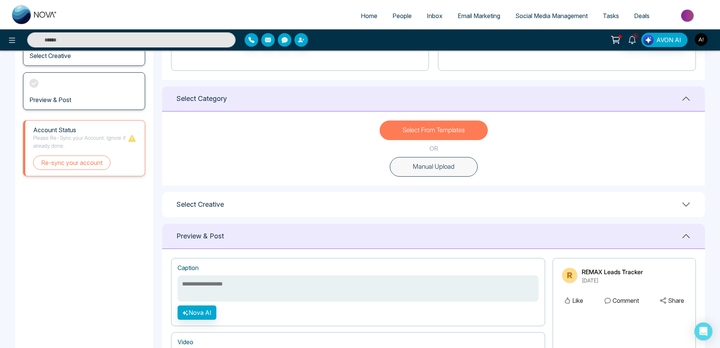
click at [445, 172] on button "Manual Upload" at bounding box center [434, 167] width 88 height 20
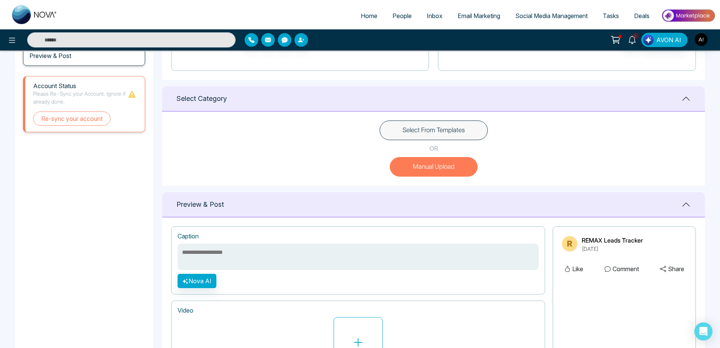
scroll to position [230, 0]
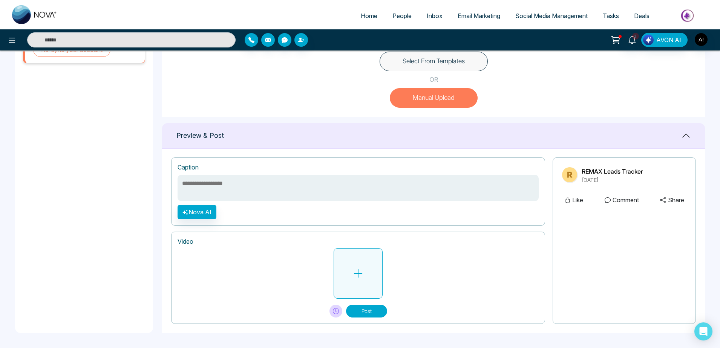
click at [362, 275] on icon at bounding box center [358, 273] width 11 height 11
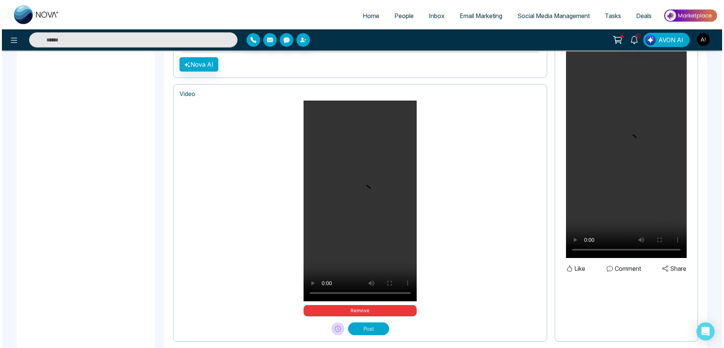
scroll to position [396, 0]
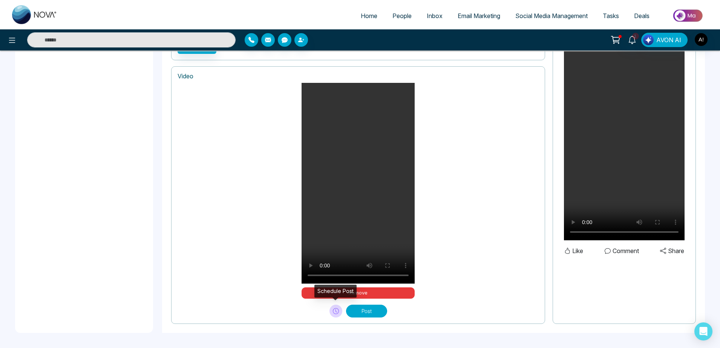
click at [334, 315] on button at bounding box center [336, 311] width 13 height 13
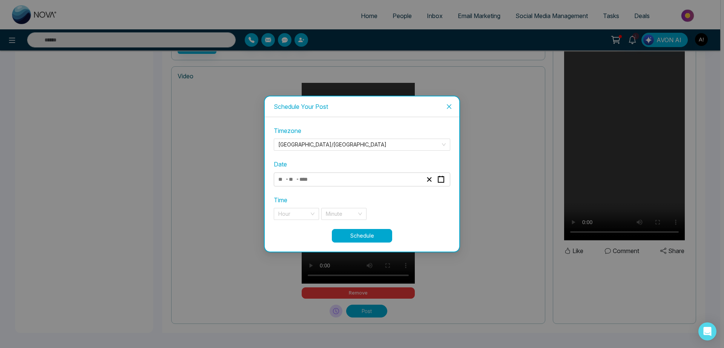
click at [336, 180] on div "- -" at bounding box center [350, 180] width 146 height 10
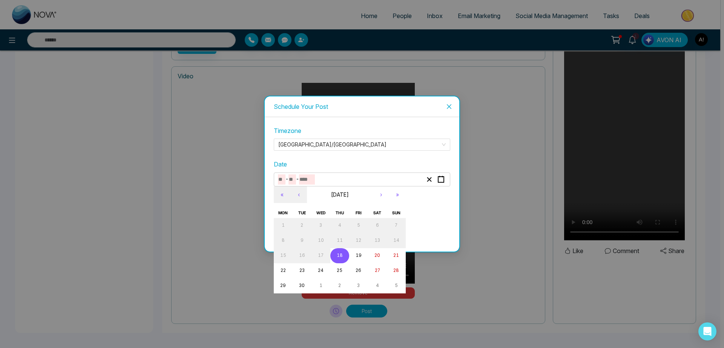
click at [339, 258] on abbr "18" at bounding box center [340, 255] width 6 height 5
type input "*"
type input "**"
type input "****"
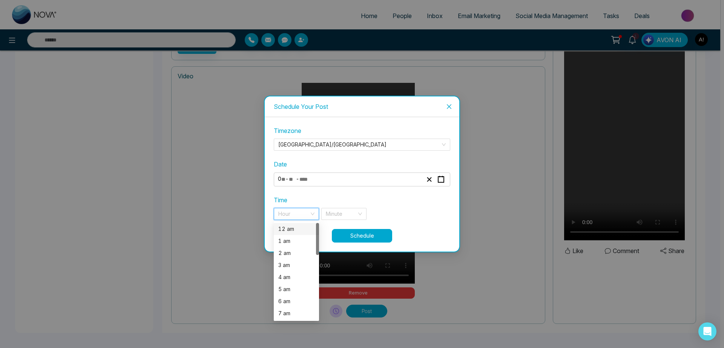
click at [290, 212] on input "search" at bounding box center [293, 214] width 31 height 11
click at [295, 265] on div "7 pm" at bounding box center [296, 265] width 36 height 8
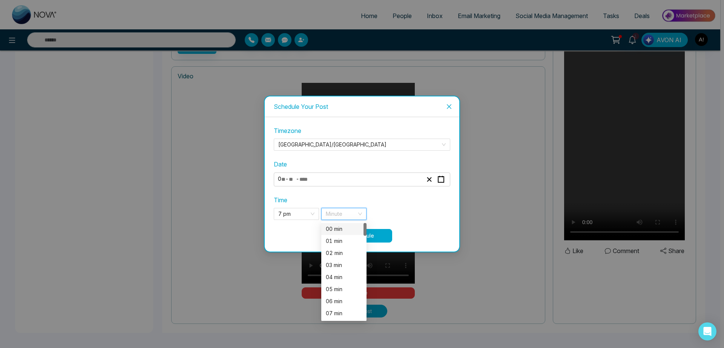
click at [346, 212] on input "search" at bounding box center [341, 214] width 31 height 11
click at [339, 271] on div "16 min" at bounding box center [344, 271] width 36 height 8
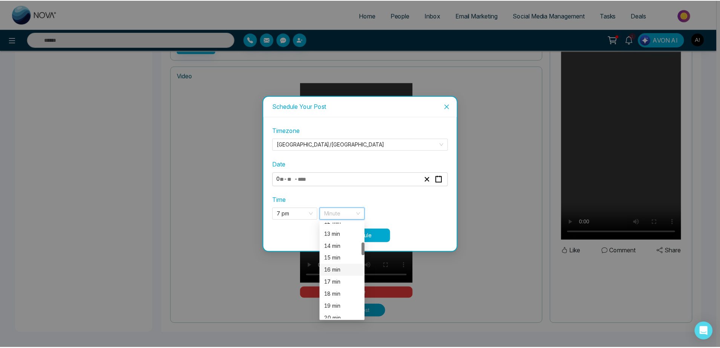
scroll to position [152, 0]
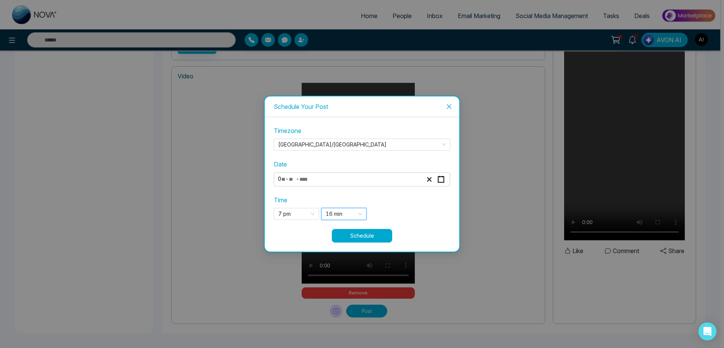
click at [375, 239] on button "Schedule" at bounding box center [362, 236] width 60 height 14
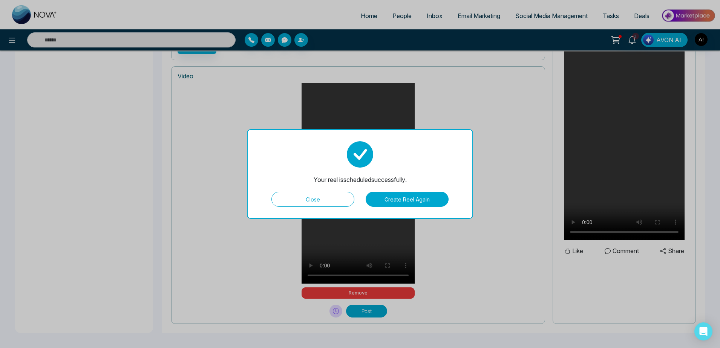
click at [341, 204] on button "Close" at bounding box center [312, 199] width 83 height 15
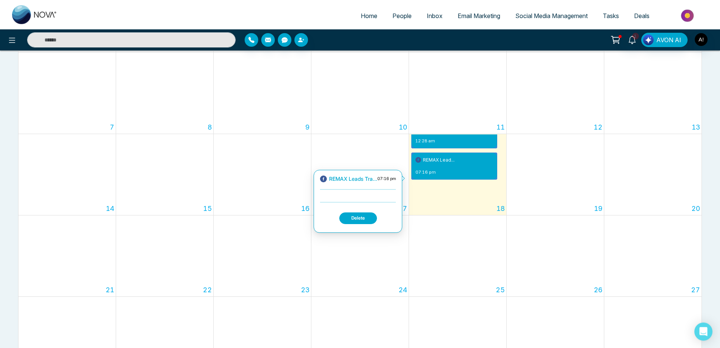
scroll to position [14, 0]
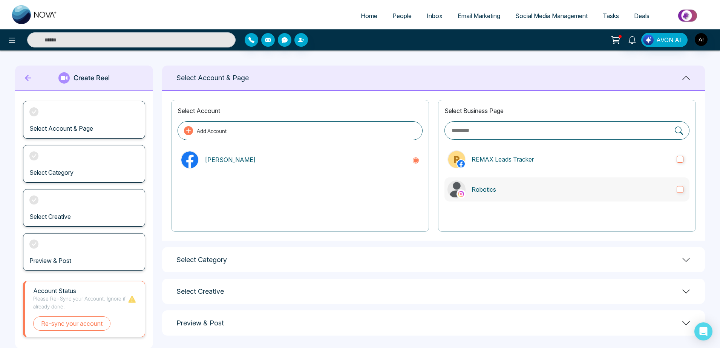
click at [553, 191] on p "Robotics" at bounding box center [571, 189] width 199 height 9
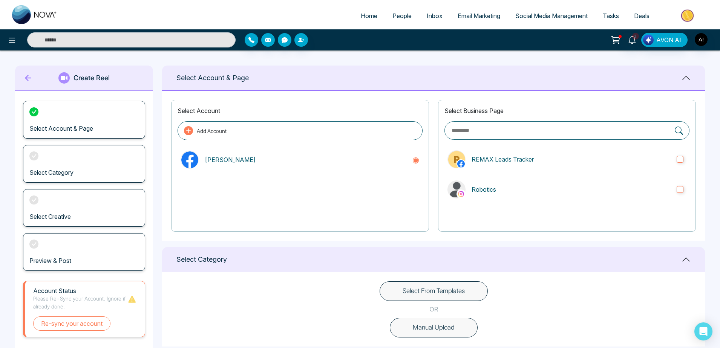
click at [452, 320] on button "Manual Upload" at bounding box center [434, 328] width 88 height 20
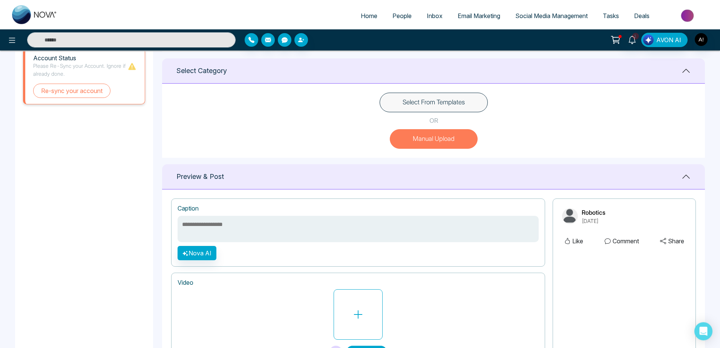
scroll to position [230, 0]
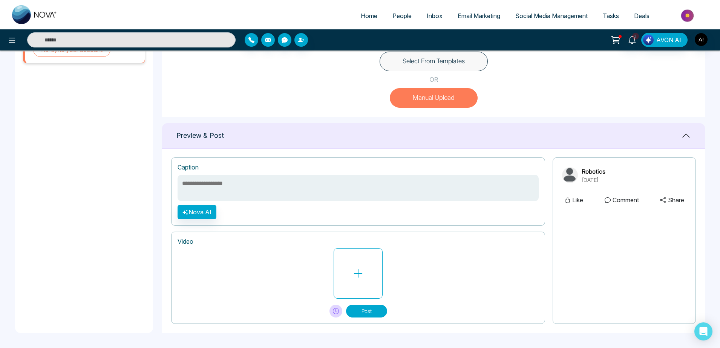
click at [384, 271] on div at bounding box center [358, 273] width 361 height 51
click at [358, 275] on icon at bounding box center [358, 273] width 11 height 11
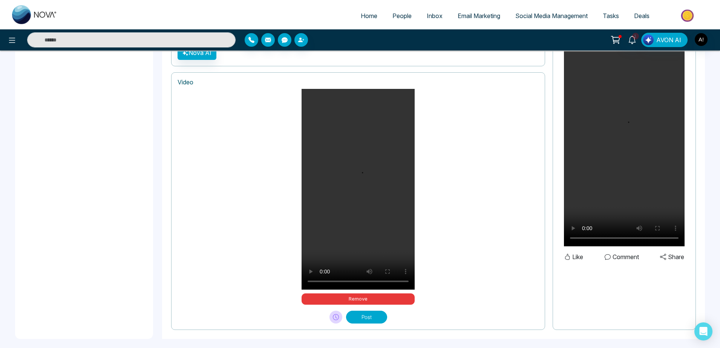
scroll to position [396, 0]
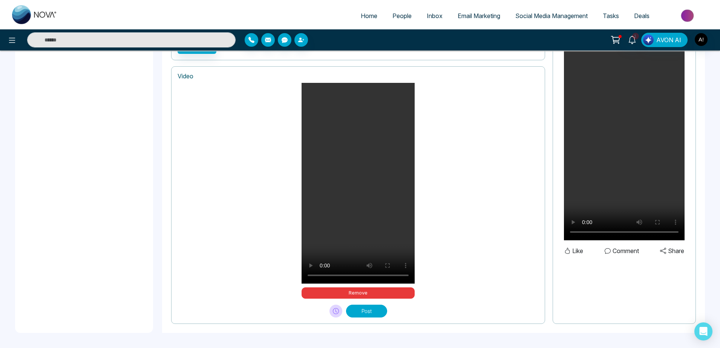
click at [377, 306] on button "Post" at bounding box center [366, 311] width 41 height 13
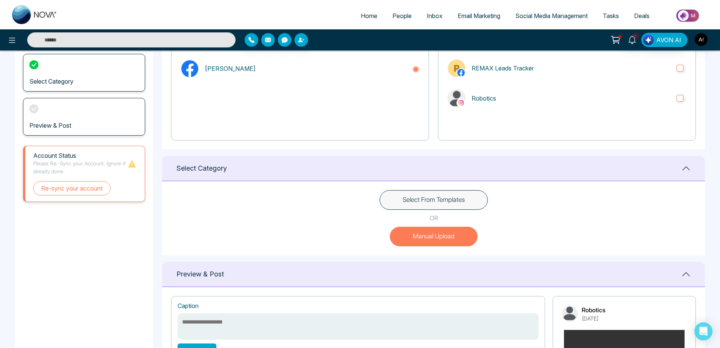
scroll to position [90, 0]
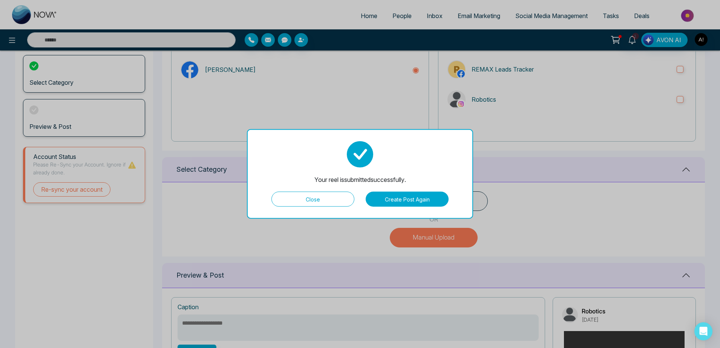
click at [419, 201] on button "Create Post Again" at bounding box center [407, 199] width 83 height 15
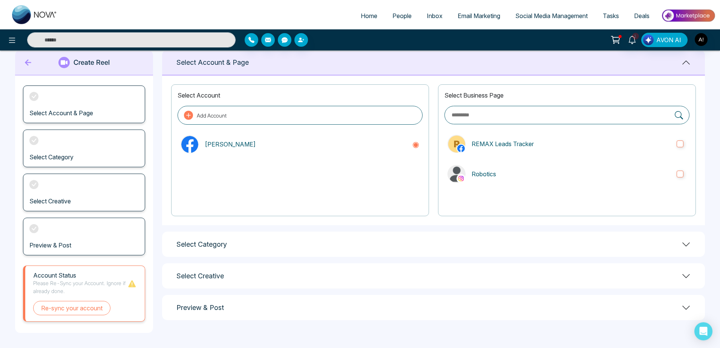
scroll to position [15, 0]
click at [537, 172] on p "Robotics" at bounding box center [571, 174] width 199 height 9
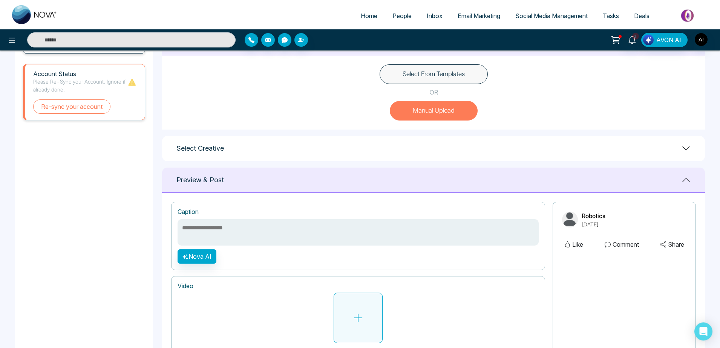
scroll to position [262, 0]
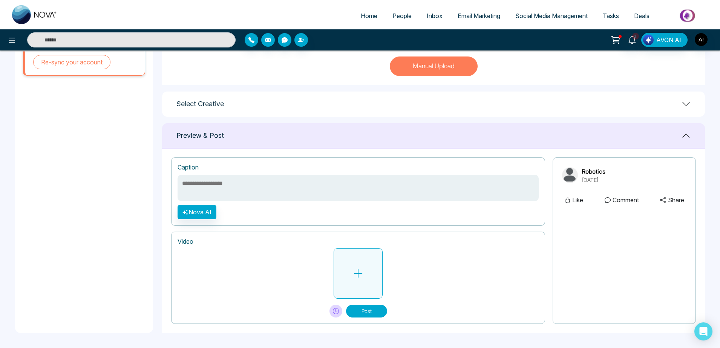
click at [367, 278] on button at bounding box center [358, 273] width 49 height 51
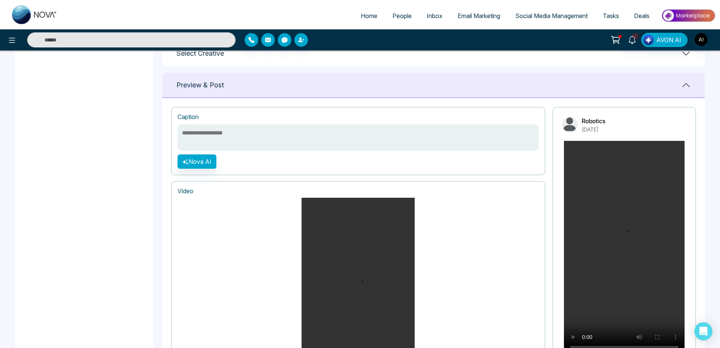
scroll to position [410, 0]
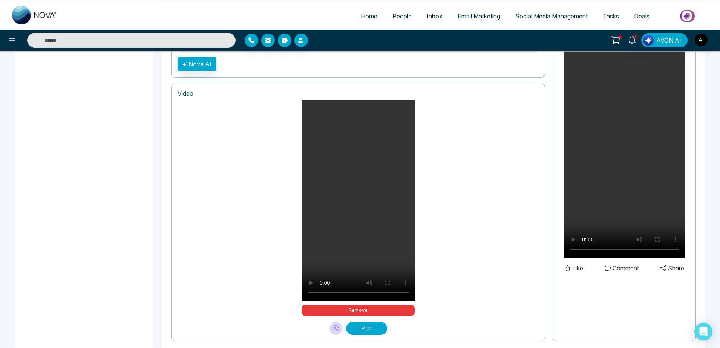
click at [467, 316] on div "Your browser does not support the video tag. Remove" at bounding box center [358, 208] width 361 height 216
click at [359, 333] on button "Post" at bounding box center [366, 328] width 41 height 13
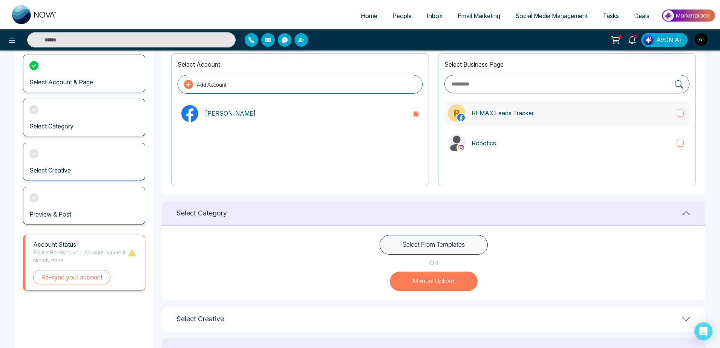
scroll to position [38, 0]
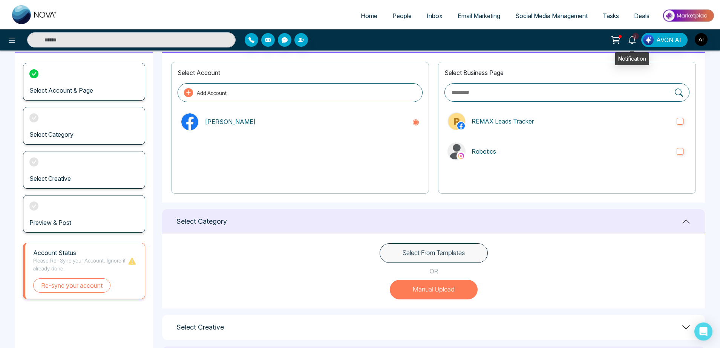
click at [632, 39] on icon at bounding box center [632, 40] width 8 height 8
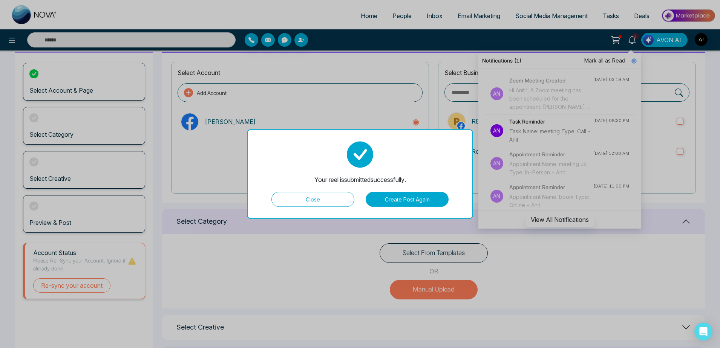
click at [316, 200] on button "Close" at bounding box center [312, 199] width 83 height 15
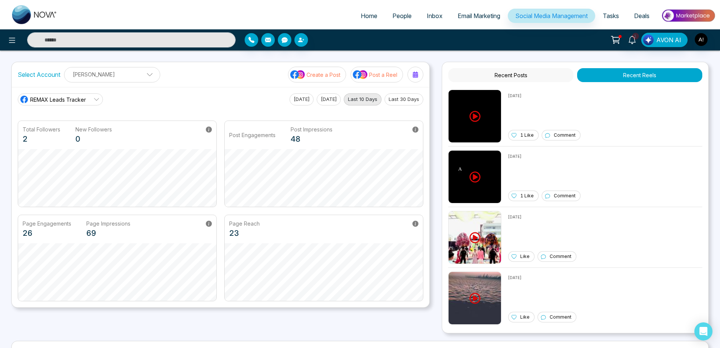
click at [138, 73] on p "[PERSON_NAME]" at bounding box center [112, 74] width 86 height 12
click at [198, 87] on div "REMAX Leads Tracker [DATE] [DATE] Last 10 Days Last 30 Days Total Followers 2 N…" at bounding box center [221, 197] width 418 height 221
click at [79, 106] on link "REMAX Leads Tracker" at bounding box center [60, 100] width 85 height 12
click at [79, 136] on span "Robotics" at bounding box center [66, 133] width 64 height 8
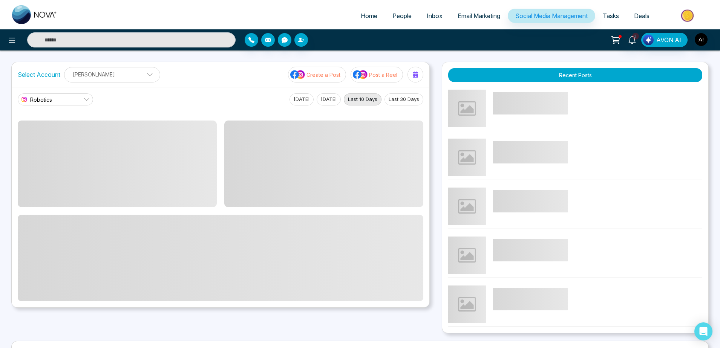
click at [79, 94] on link "Robotics" at bounding box center [55, 100] width 75 height 12
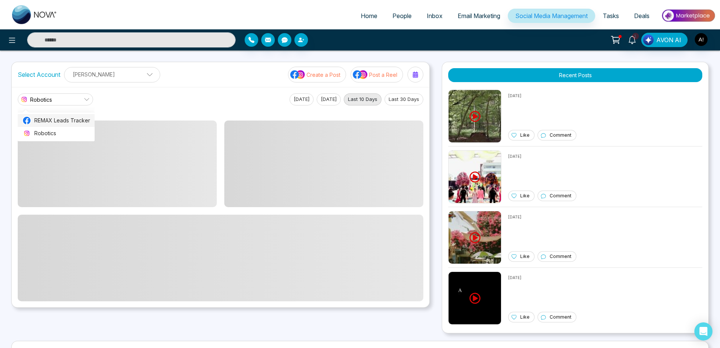
click at [76, 121] on span "REMAX Leads Tracker" at bounding box center [62, 121] width 56 height 8
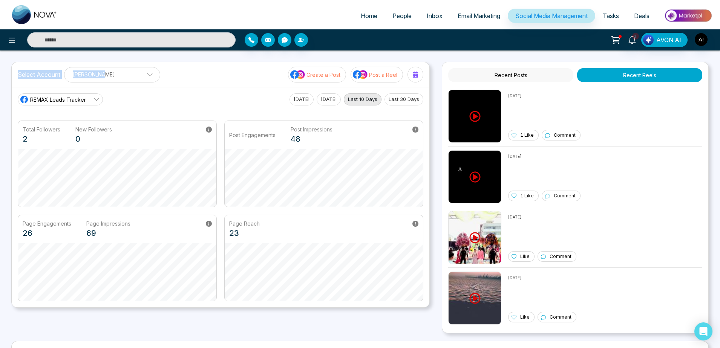
drag, startPoint x: 15, startPoint y: 75, endPoint x: 195, endPoint y: 81, distance: 180.0
click at [195, 81] on div "Select Account [PERSON_NAME] [PERSON_NAME] Add Social Accounts Create a Post Po…" at bounding box center [221, 74] width 418 height 25
click at [123, 71] on p "[PERSON_NAME]" at bounding box center [112, 74] width 86 height 12
click at [174, 80] on div "Select Account [PERSON_NAME] [PERSON_NAME] Add Social Accounts Create a Post Po…" at bounding box center [221, 74] width 418 height 25
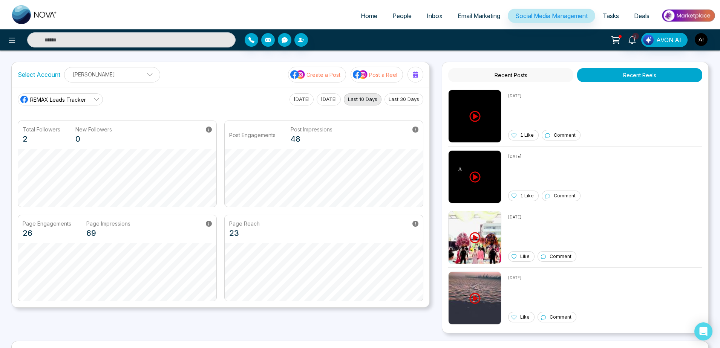
click at [144, 77] on span at bounding box center [147, 76] width 7 height 7
click at [209, 97] on div "REMAX Leads Tracker REMAX Leads Tracker Robotics [DATE] [DATE] Last 10 Days Las…" at bounding box center [221, 100] width 406 height 12
